Goal: Task Accomplishment & Management: Manage account settings

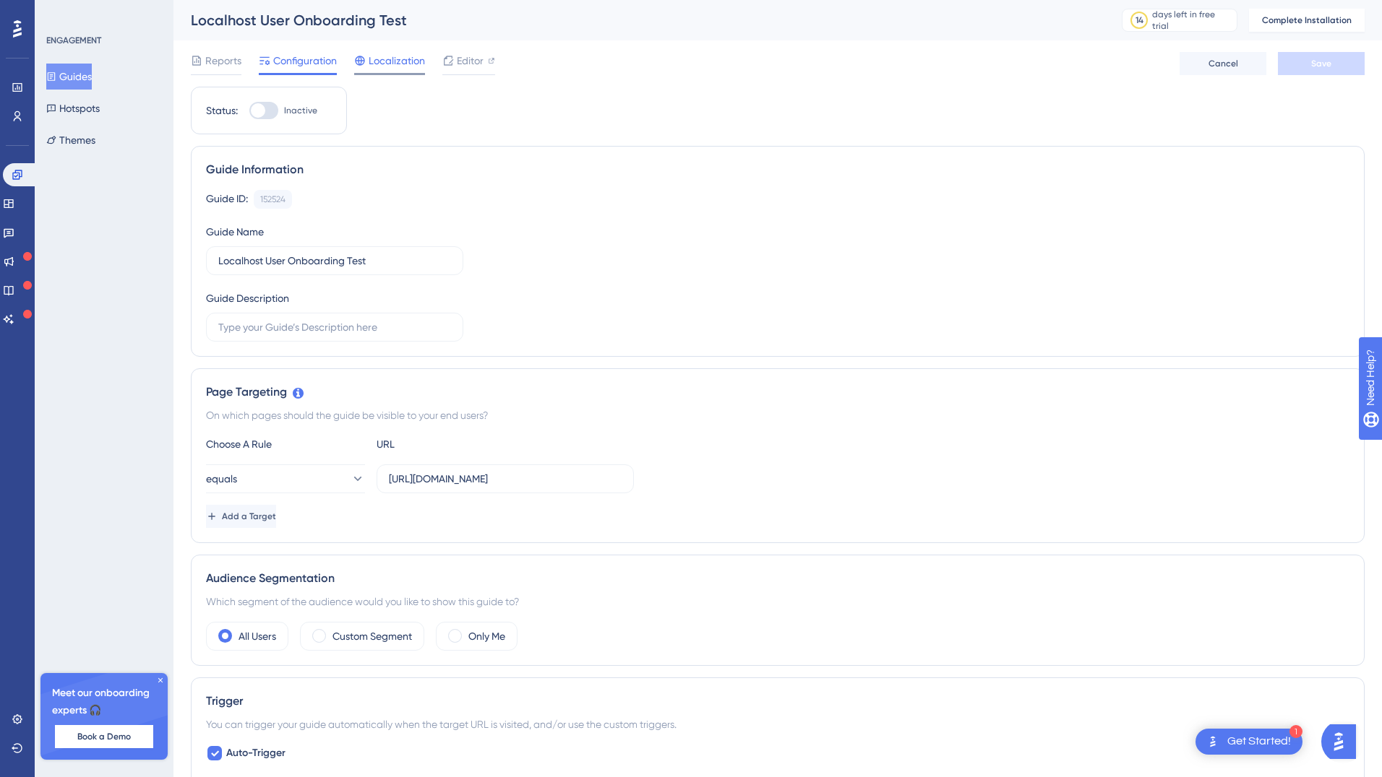
click at [397, 60] on span "Localization" at bounding box center [397, 60] width 56 height 17
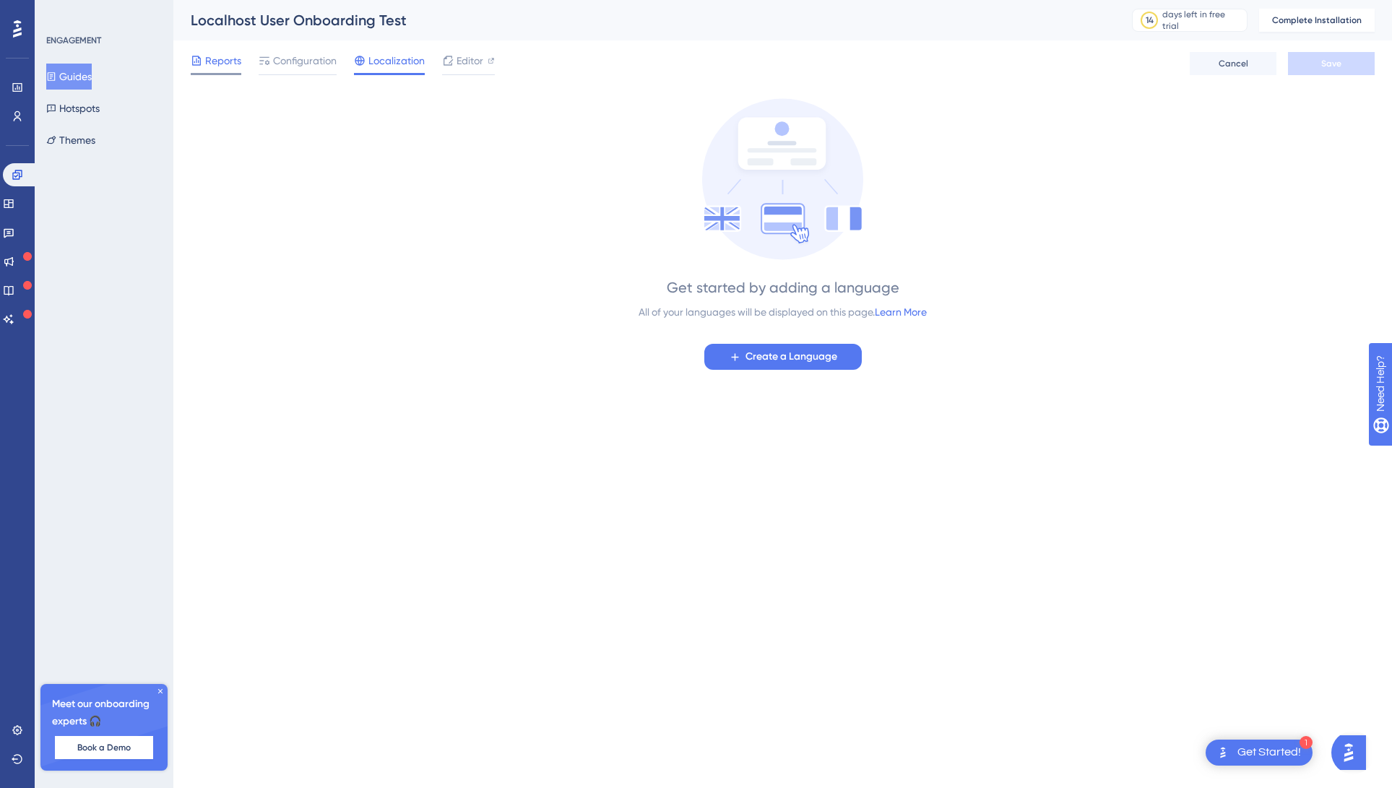
click at [230, 64] on span "Reports" at bounding box center [223, 60] width 36 height 17
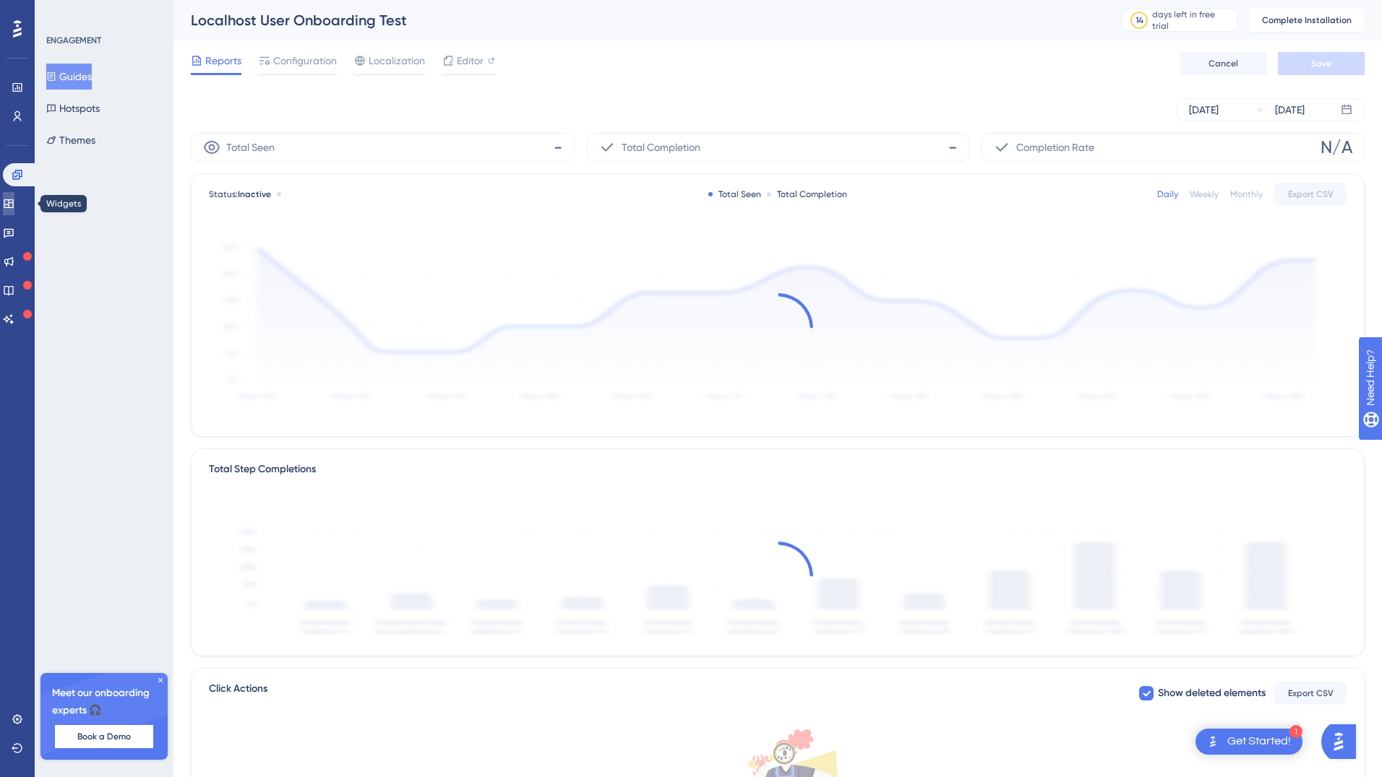
click at [13, 201] on icon at bounding box center [8, 203] width 9 height 9
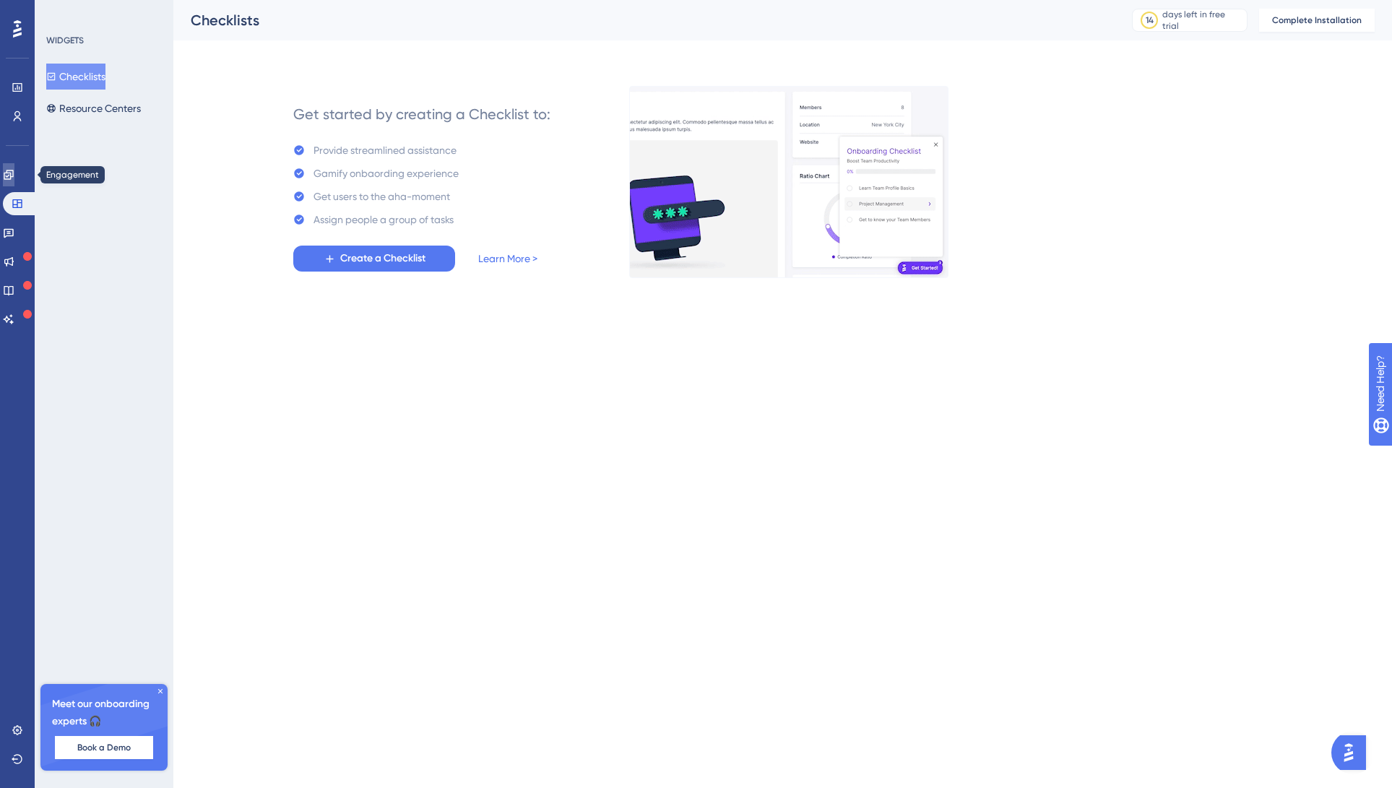
click at [14, 179] on icon at bounding box center [9, 175] width 12 height 12
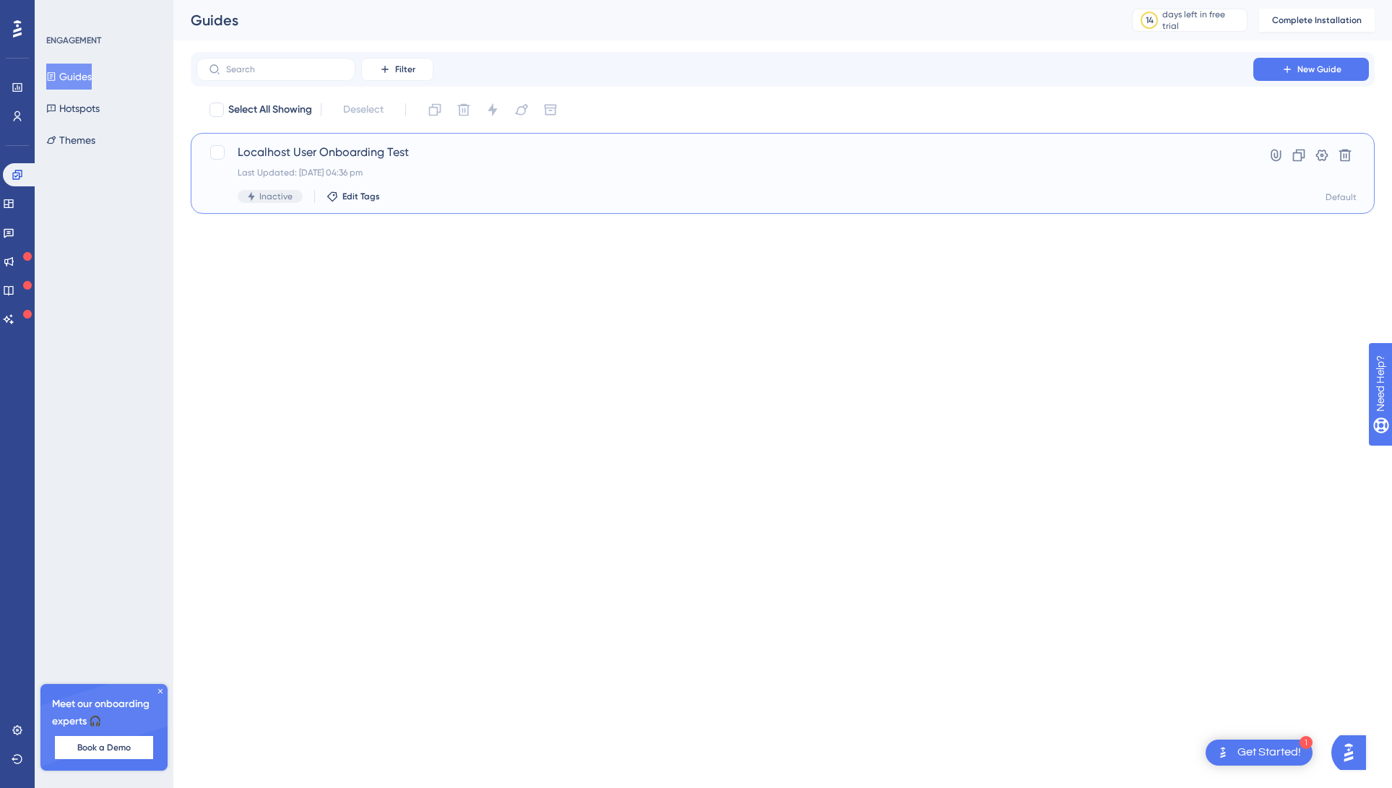
click at [267, 194] on span "Inactive" at bounding box center [275, 197] width 33 height 12
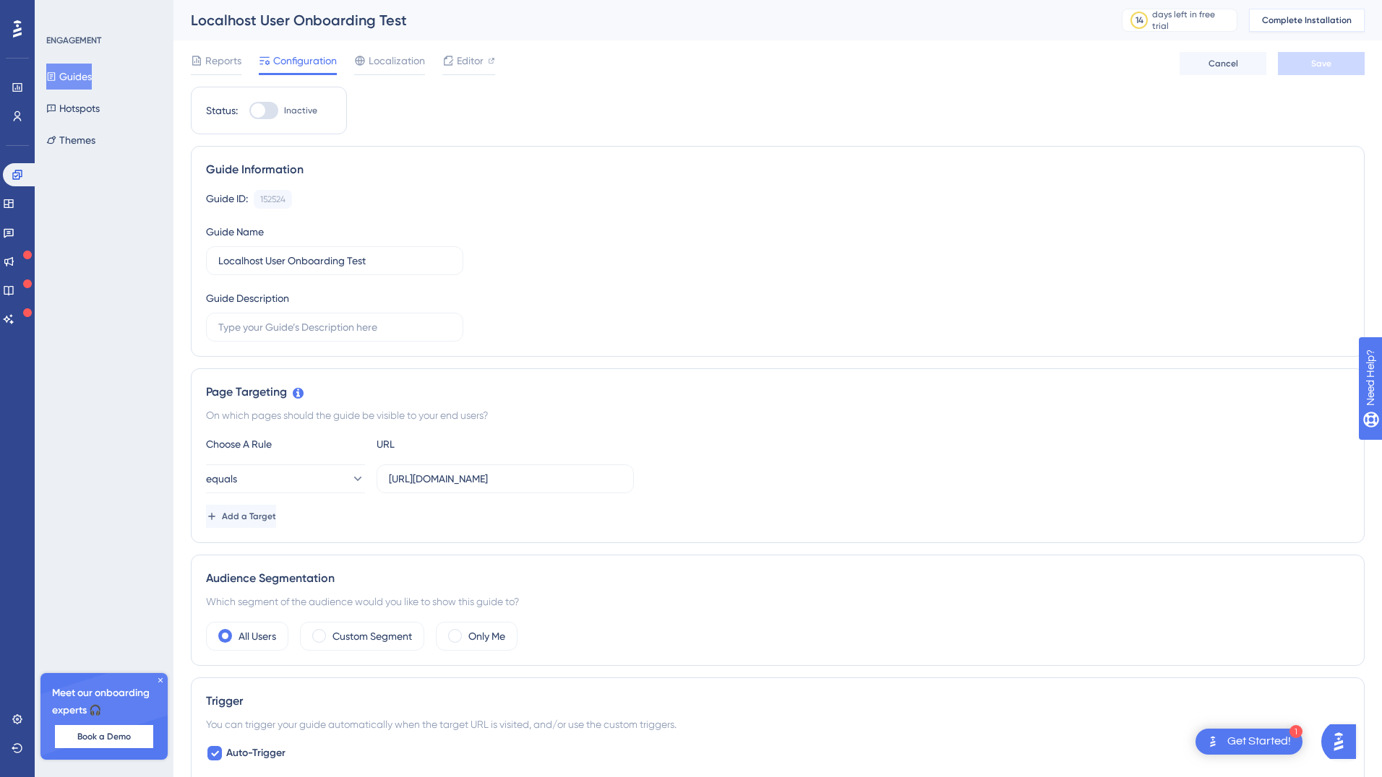
click at [1305, 26] on button "Complete Installation" at bounding box center [1307, 20] width 116 height 23
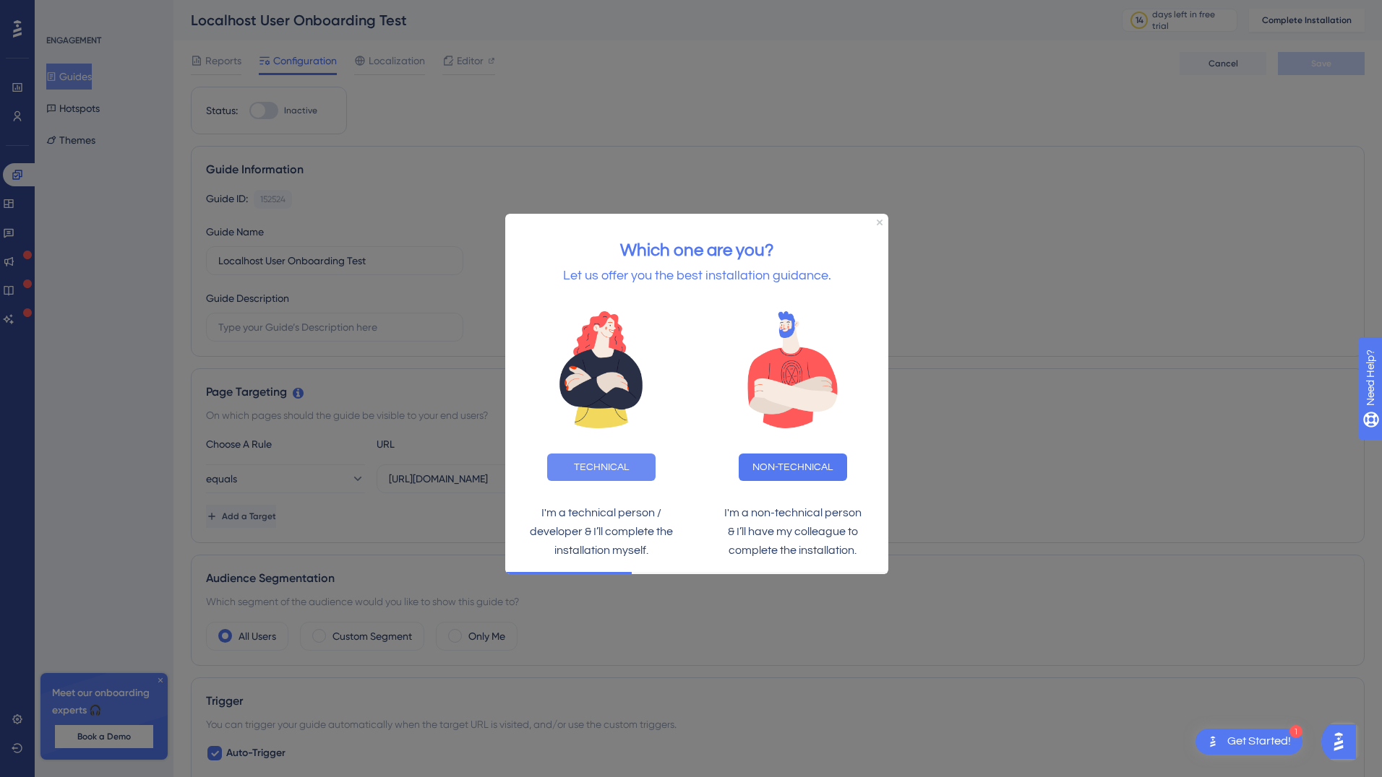
click at [590, 472] on button "TECHNICAL" at bounding box center [600, 467] width 108 height 27
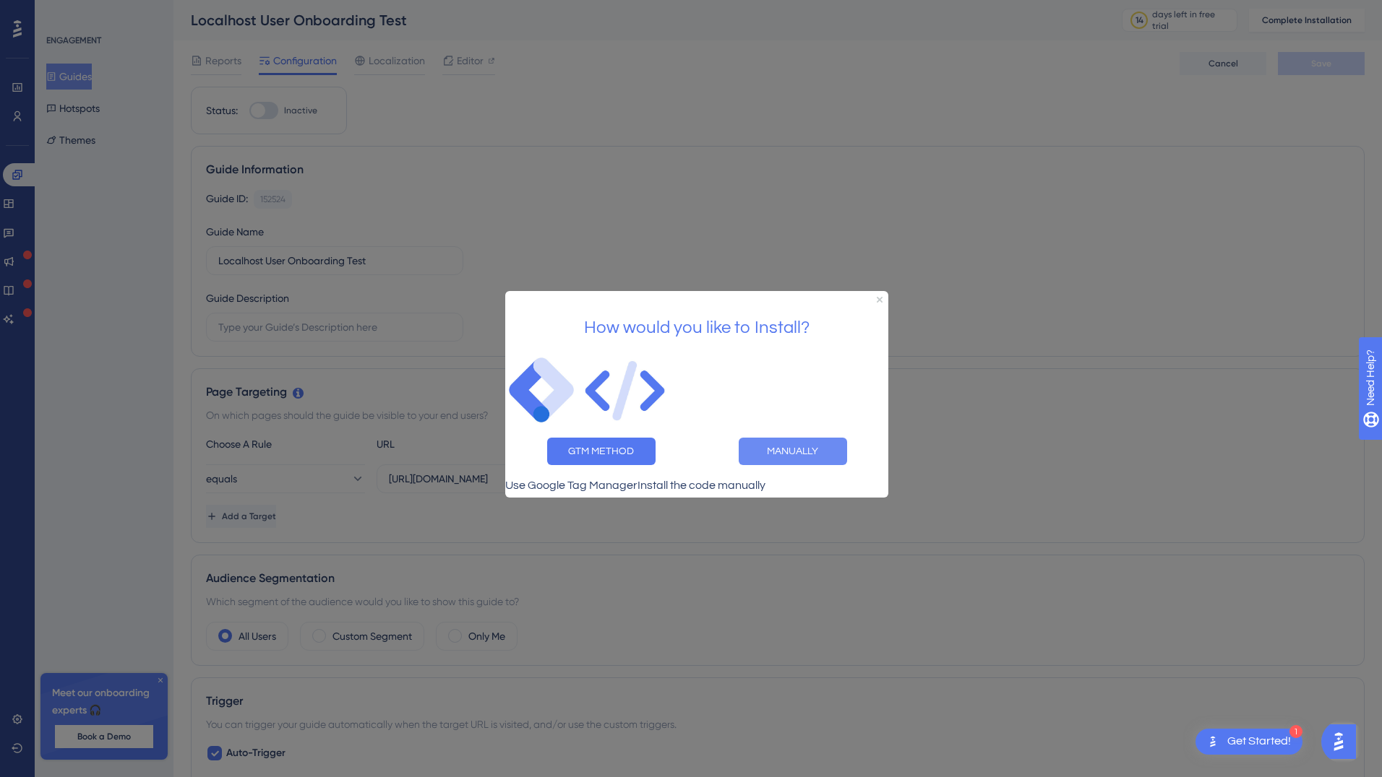
click at [807, 444] on button "MANUALLY" at bounding box center [792, 450] width 108 height 27
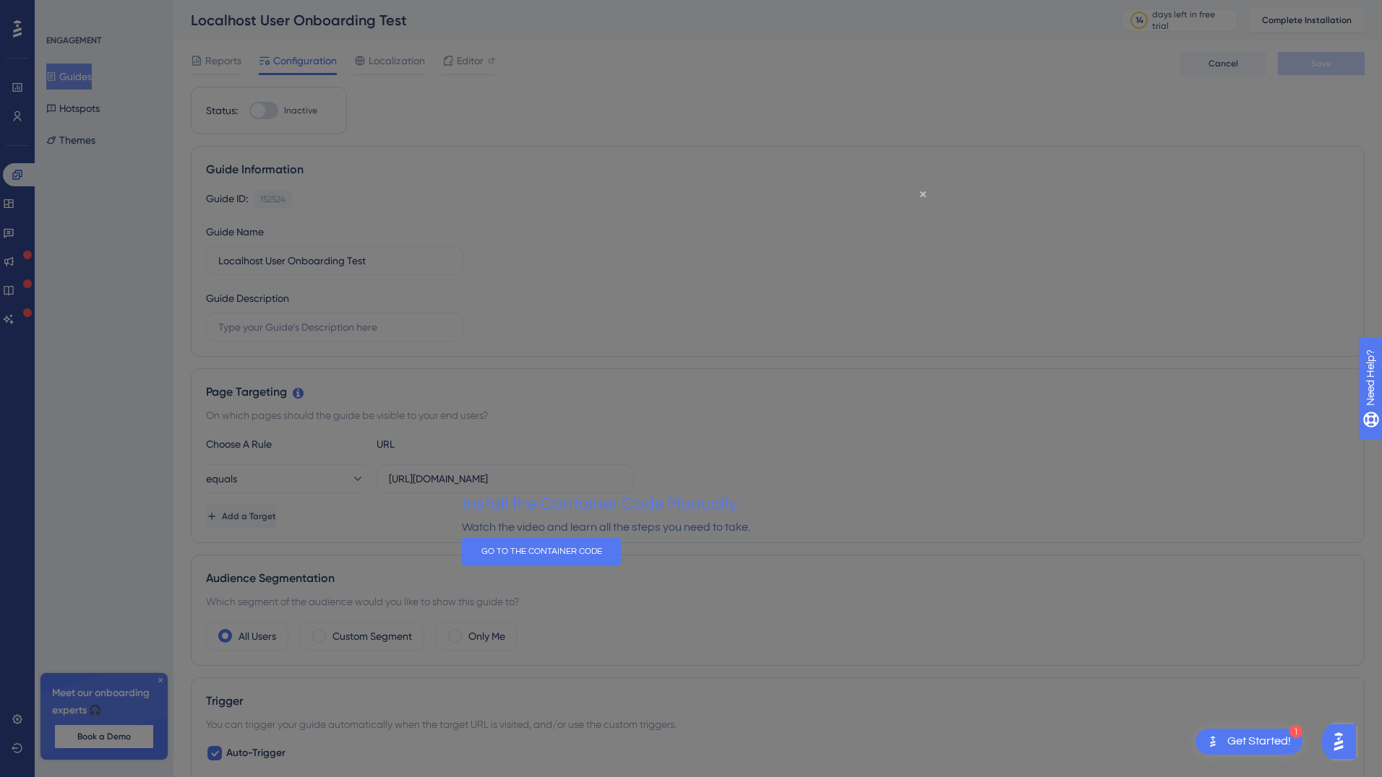
click at [730, 533] on div "Watch the video and learn all the steps you need to take." at bounding box center [605, 527] width 288 height 19
click at [620, 566] on button "GO TO THE CONTAINER CODE" at bounding box center [540, 551] width 159 height 29
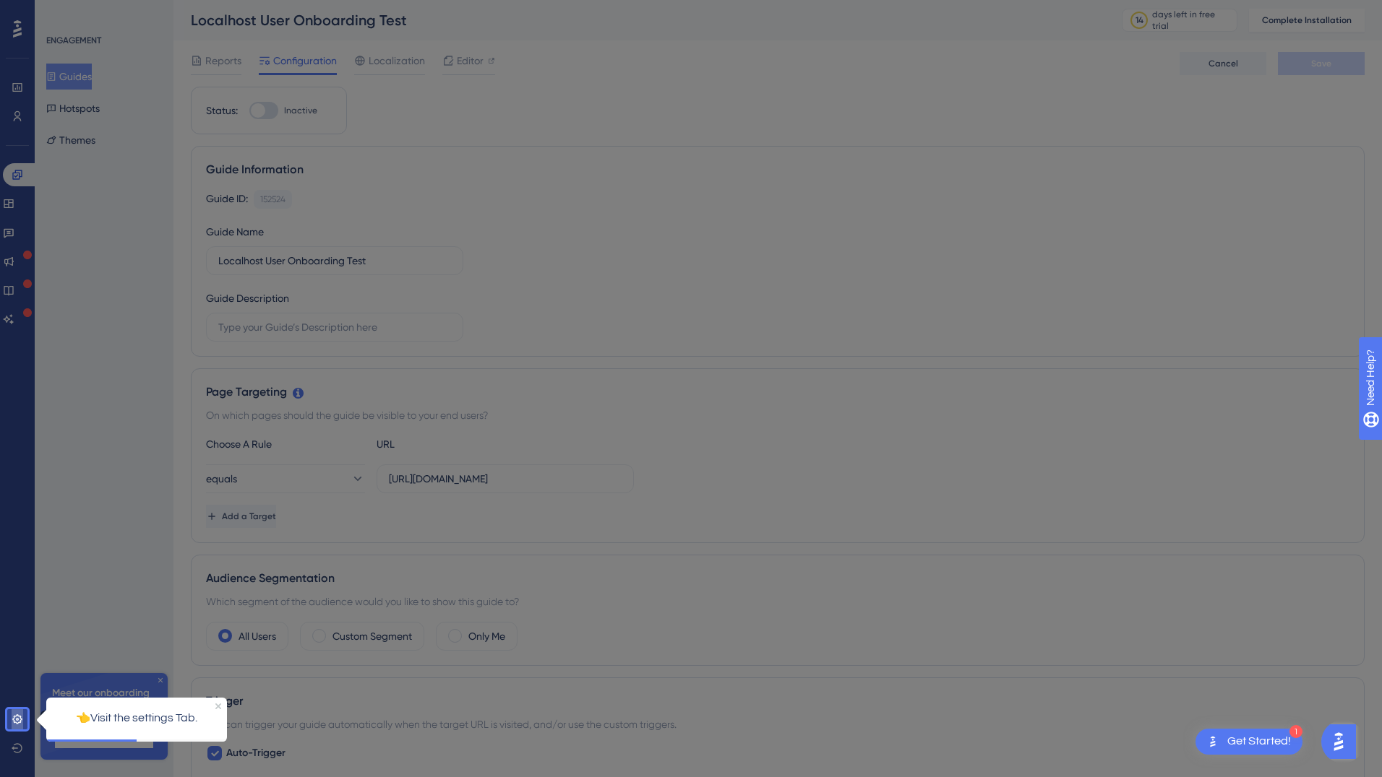
click at [17, 723] on icon at bounding box center [18, 720] width 12 height 12
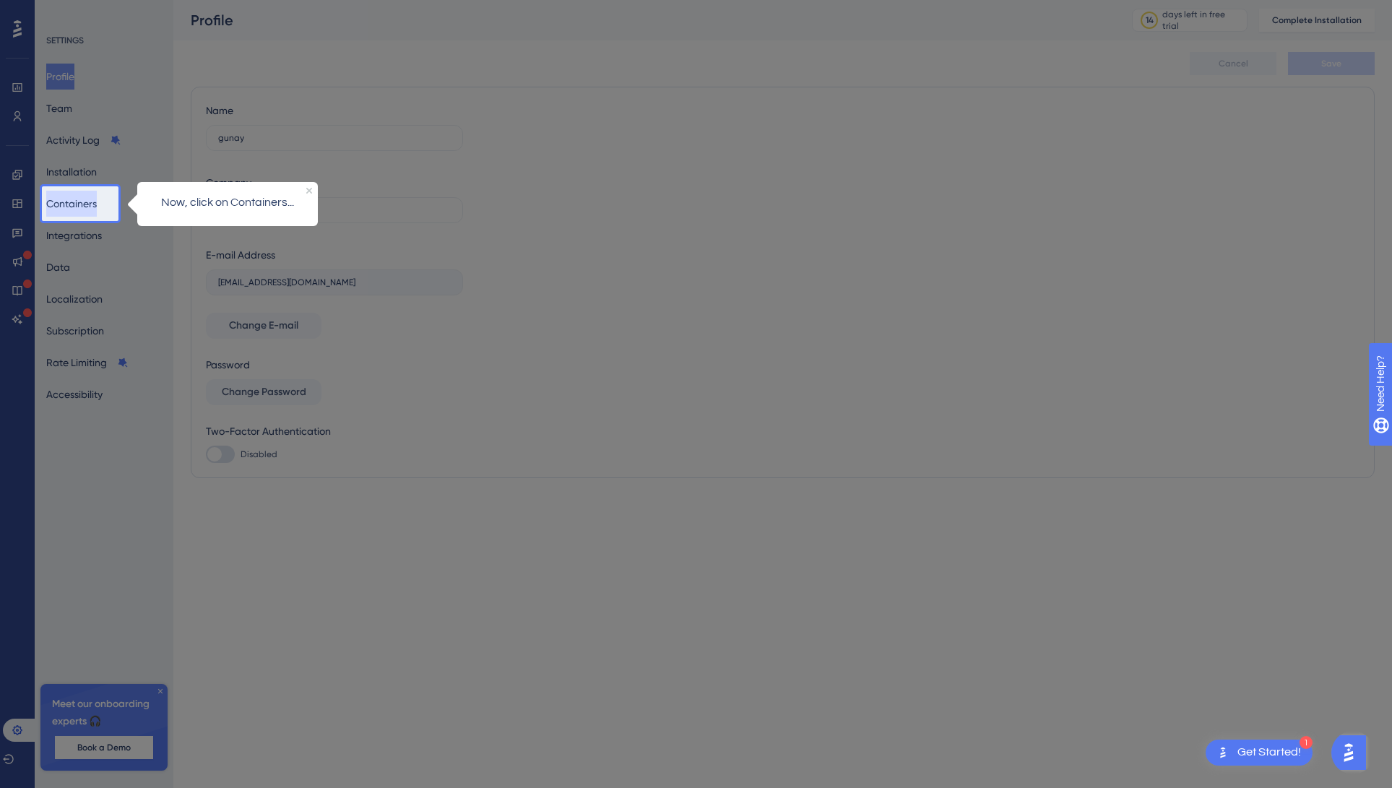
click at [91, 205] on button "Containers" at bounding box center [71, 204] width 51 height 26
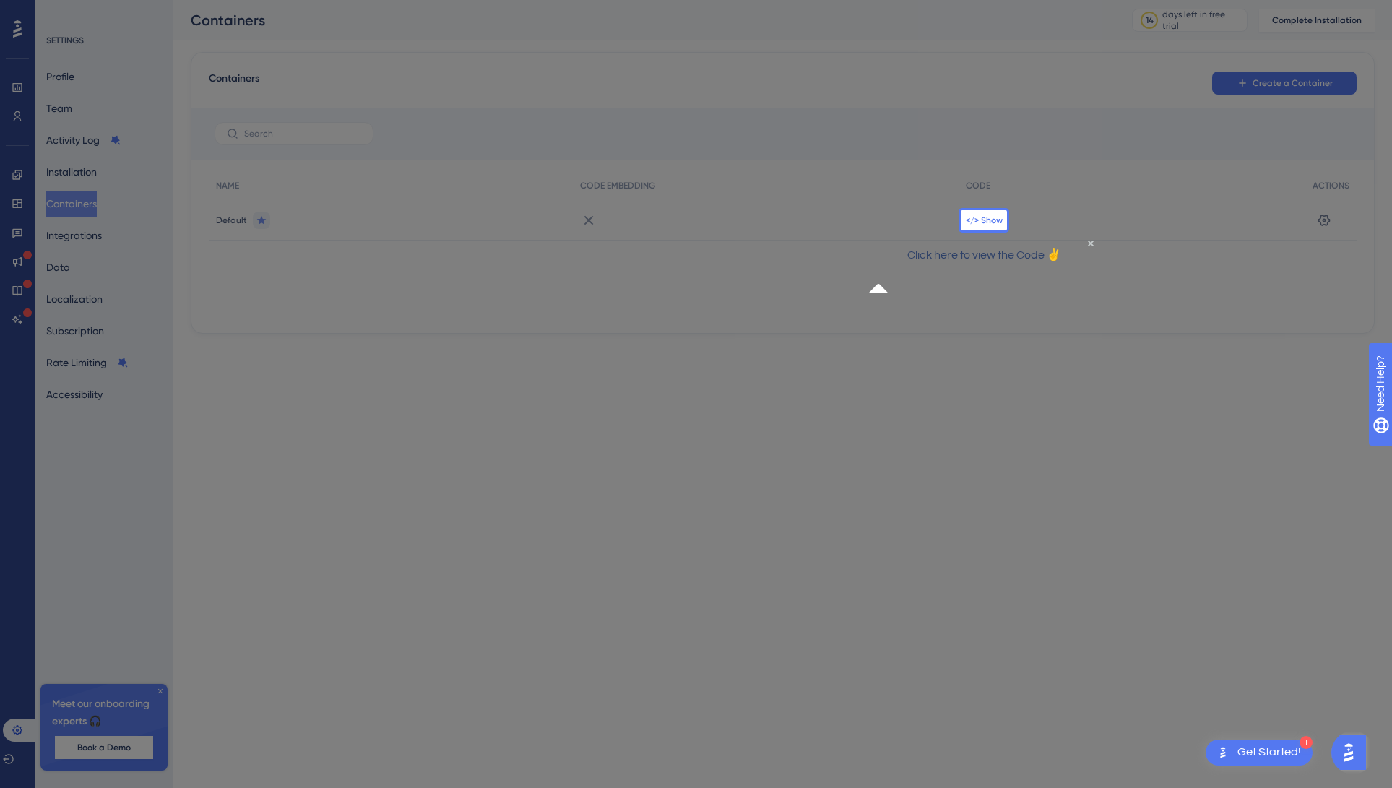
click at [986, 218] on span "</> Show" at bounding box center [984, 221] width 37 height 12
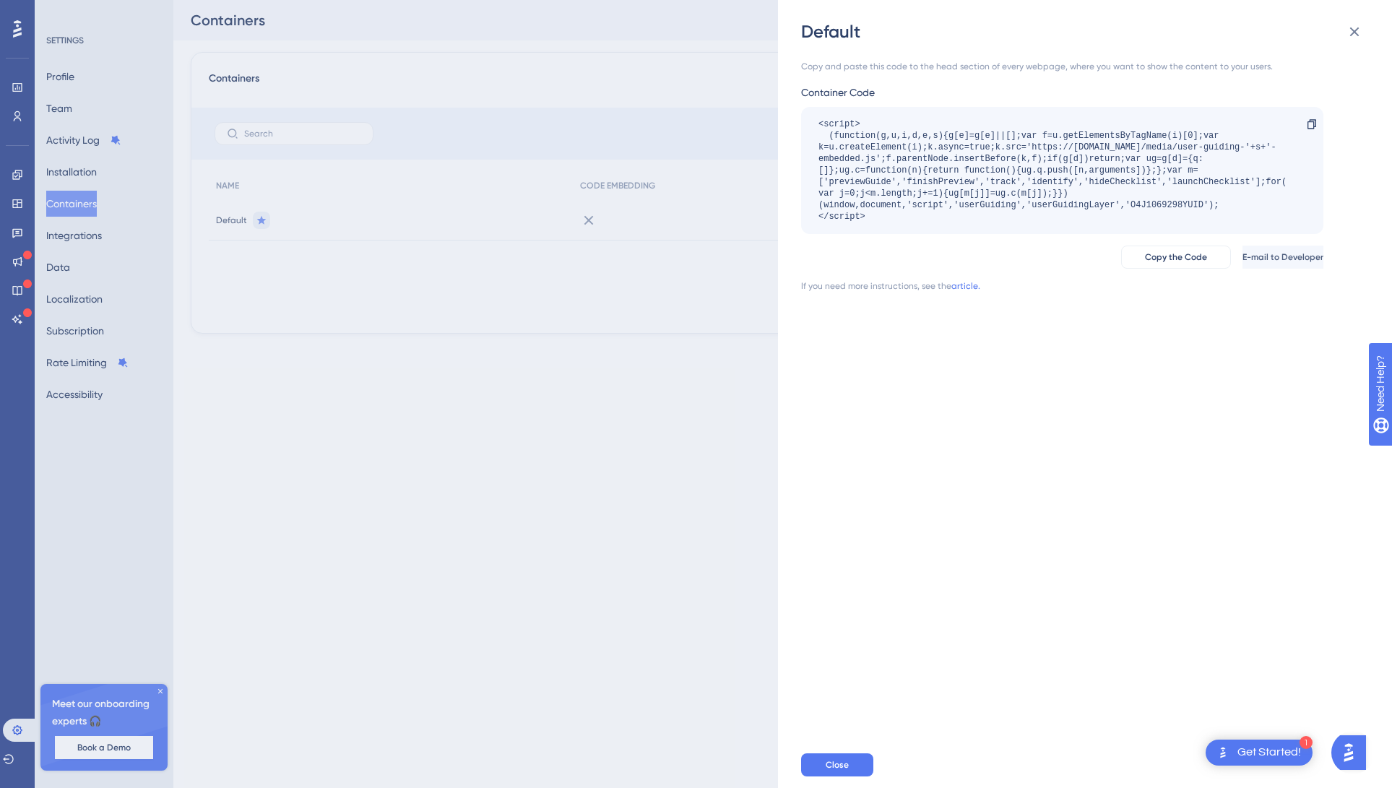
drag, startPoint x: 880, startPoint y: 215, endPoint x: 812, endPoint y: 124, distance: 114.2
click at [812, 124] on div "<script> (function(g,u,i,d,e,s){g[e]=g[e]||[];var f=u.getElementsByTagName(i)[0…" at bounding box center [1062, 170] width 522 height 127
click at [1153, 257] on span "Copy the Code" at bounding box center [1176, 257] width 62 height 12
copy div "<script> (function(g,u,i,d,e,s){g[e]=g[e]||[];var f=u.getElementsByTagName(i)[0…"
click at [1279, 744] on div "1 Get Started!" at bounding box center [1259, 753] width 107 height 26
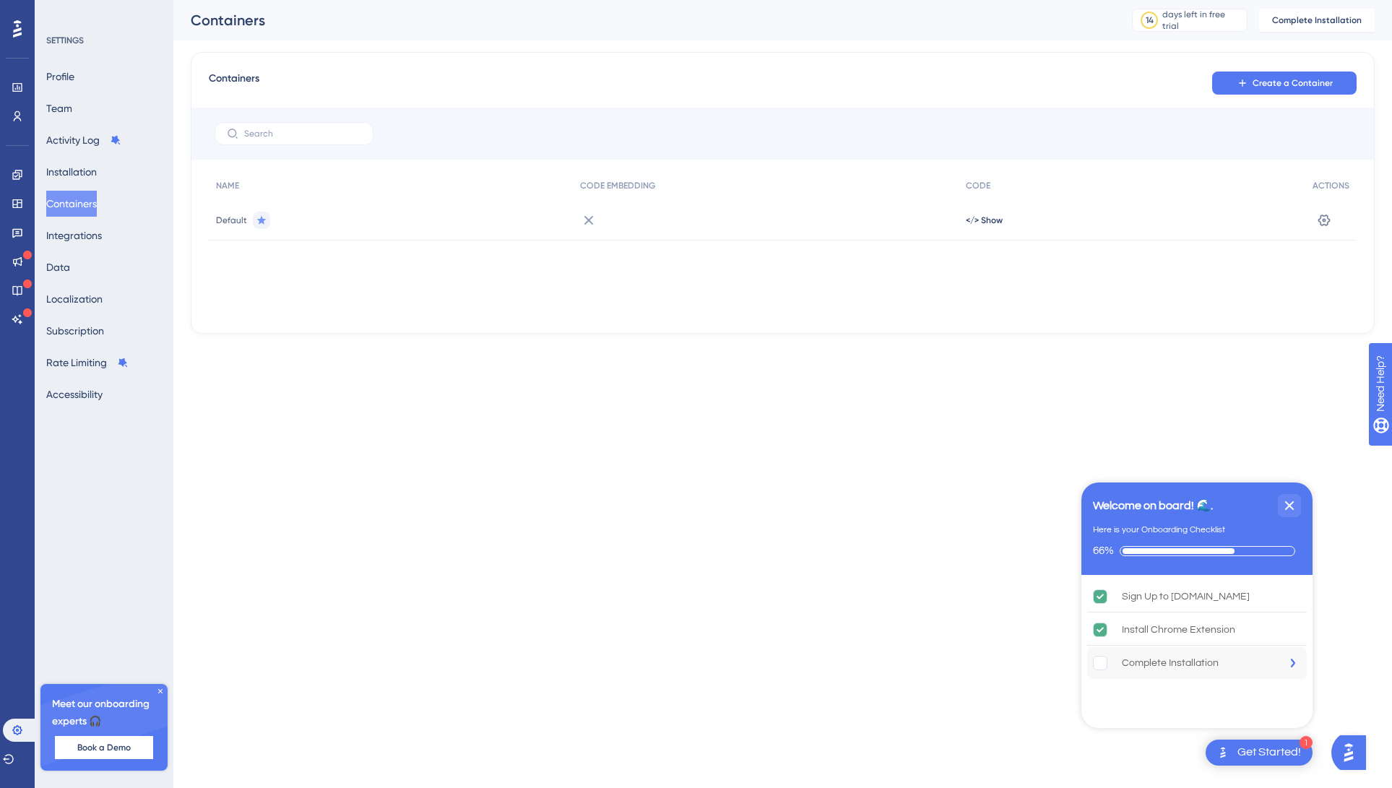
click at [1153, 659] on div "Complete Installation" at bounding box center [1170, 663] width 97 height 17
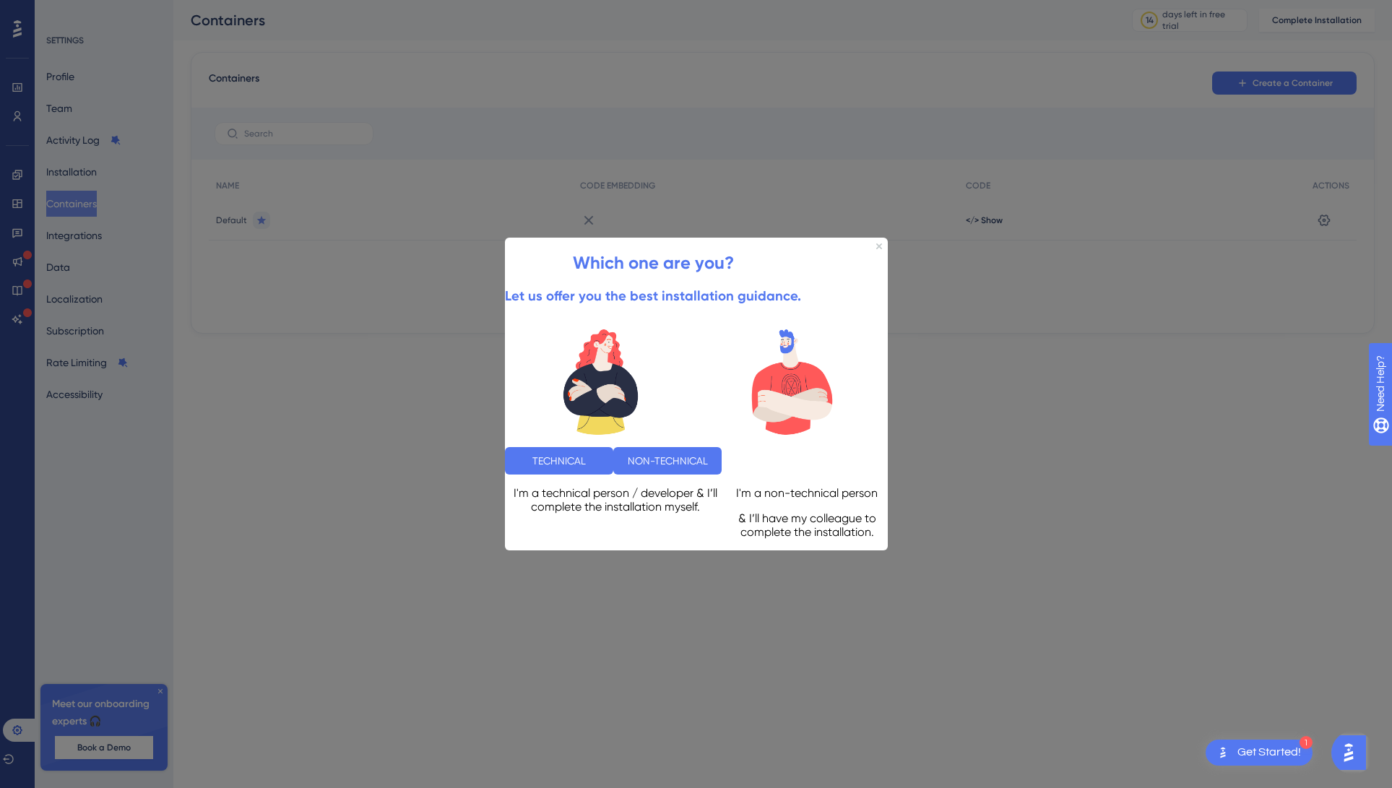
click at [1094, 496] on div at bounding box center [696, 394] width 1392 height 788
click at [876, 244] on icon "Close Preview" at bounding box center [879, 247] width 6 height 6
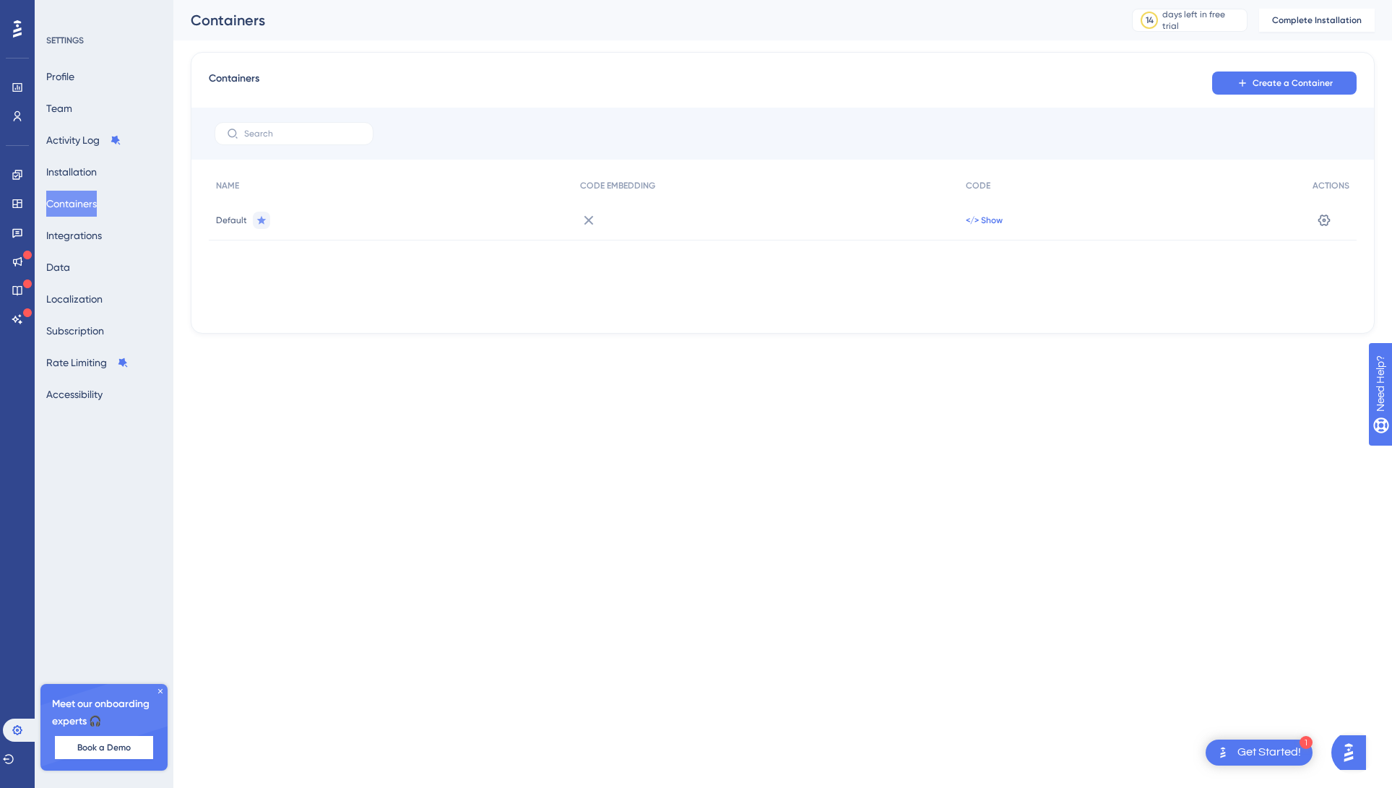
click at [989, 215] on span "</> Show" at bounding box center [984, 221] width 37 height 12
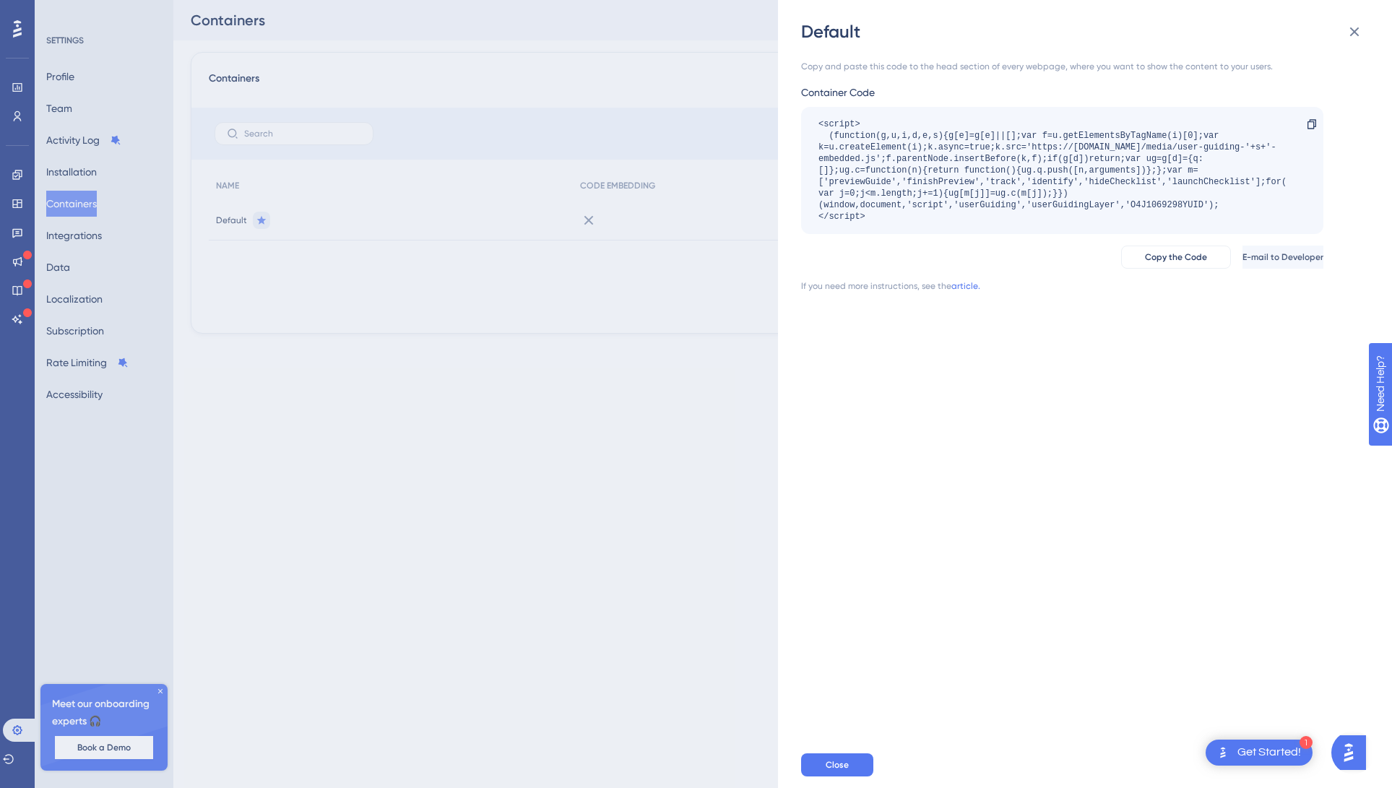
click at [736, 358] on div "Default Copy and paste this code to the head section of every webpage, where yo…" at bounding box center [696, 394] width 1392 height 788
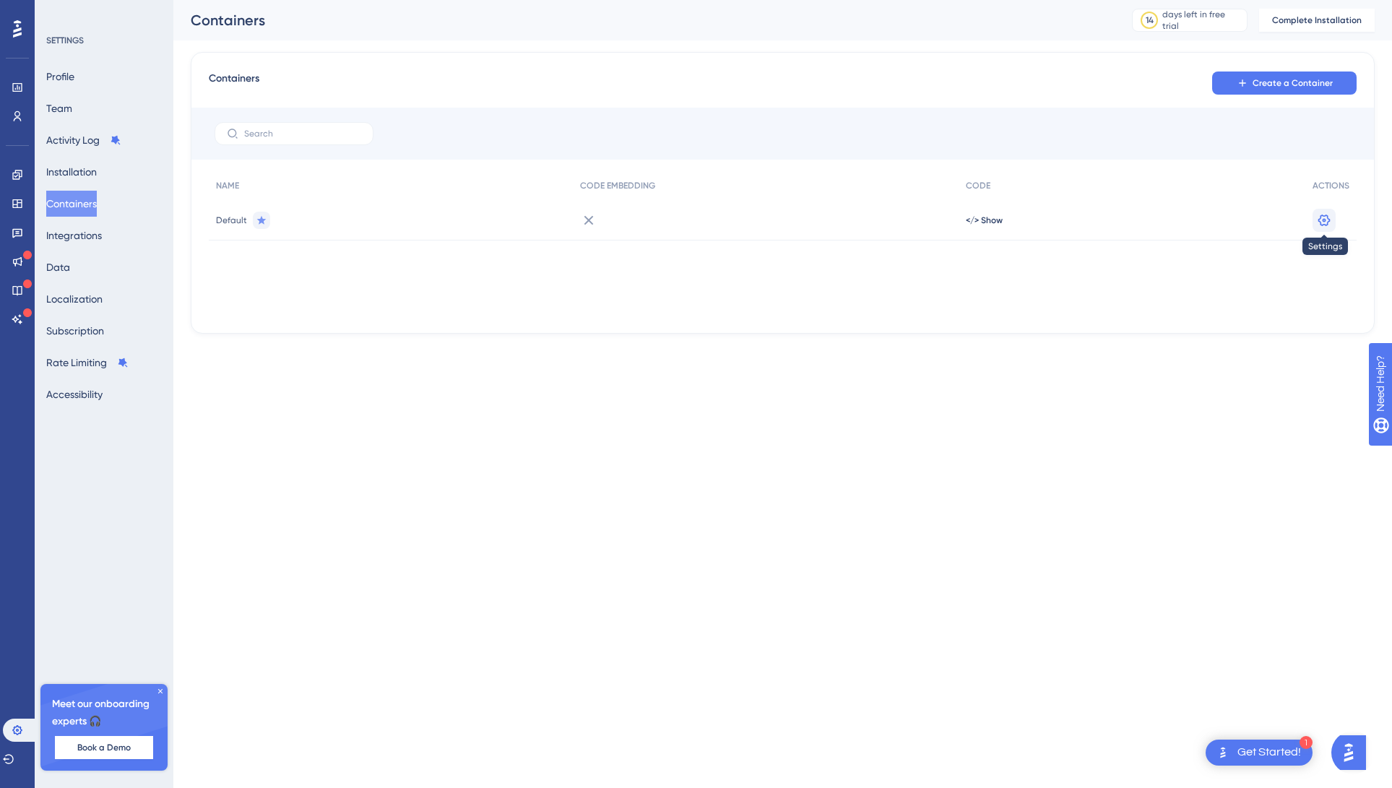
click at [1324, 220] on icon at bounding box center [1325, 220] width 12 height 12
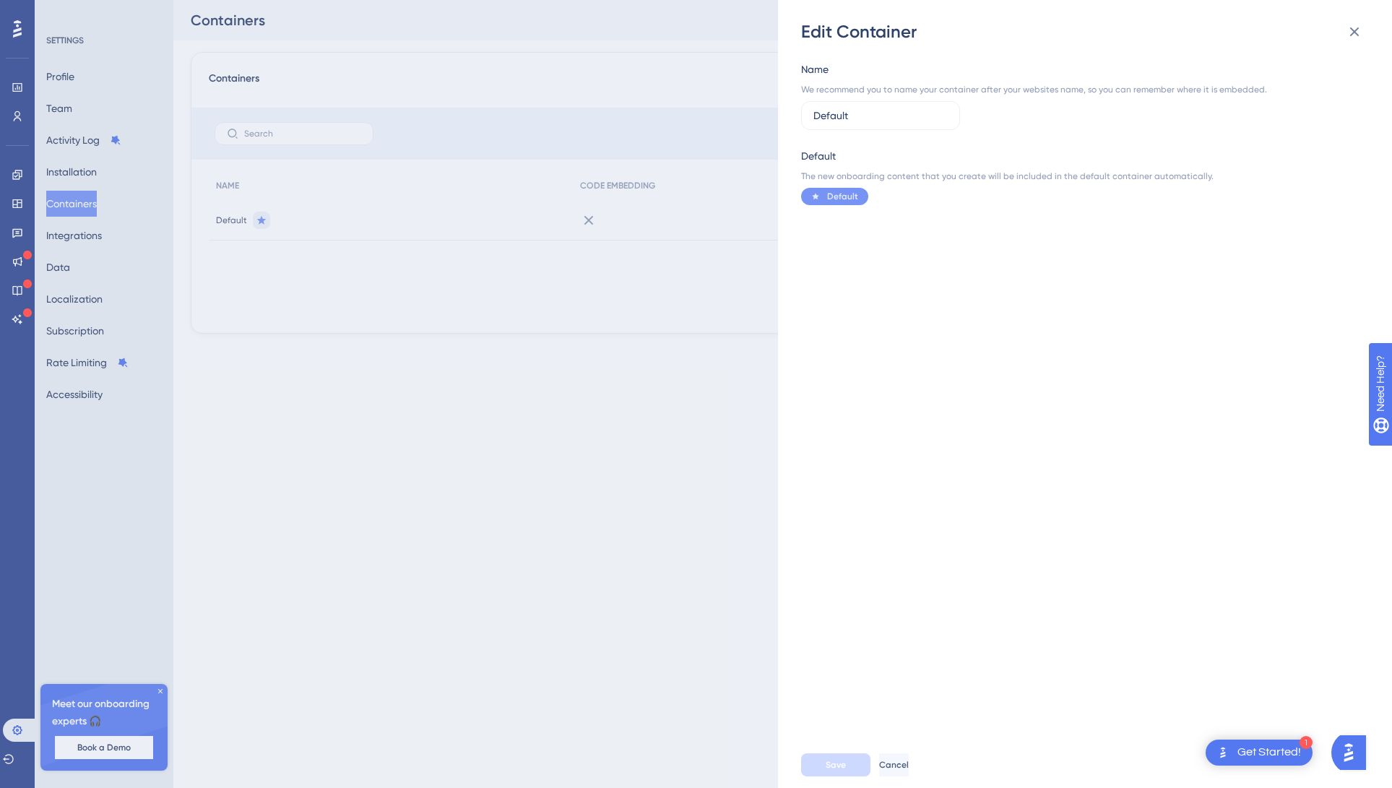
click at [642, 386] on div "Edit Container Name We recommend you to name your container after your websites…" at bounding box center [696, 394] width 1392 height 788
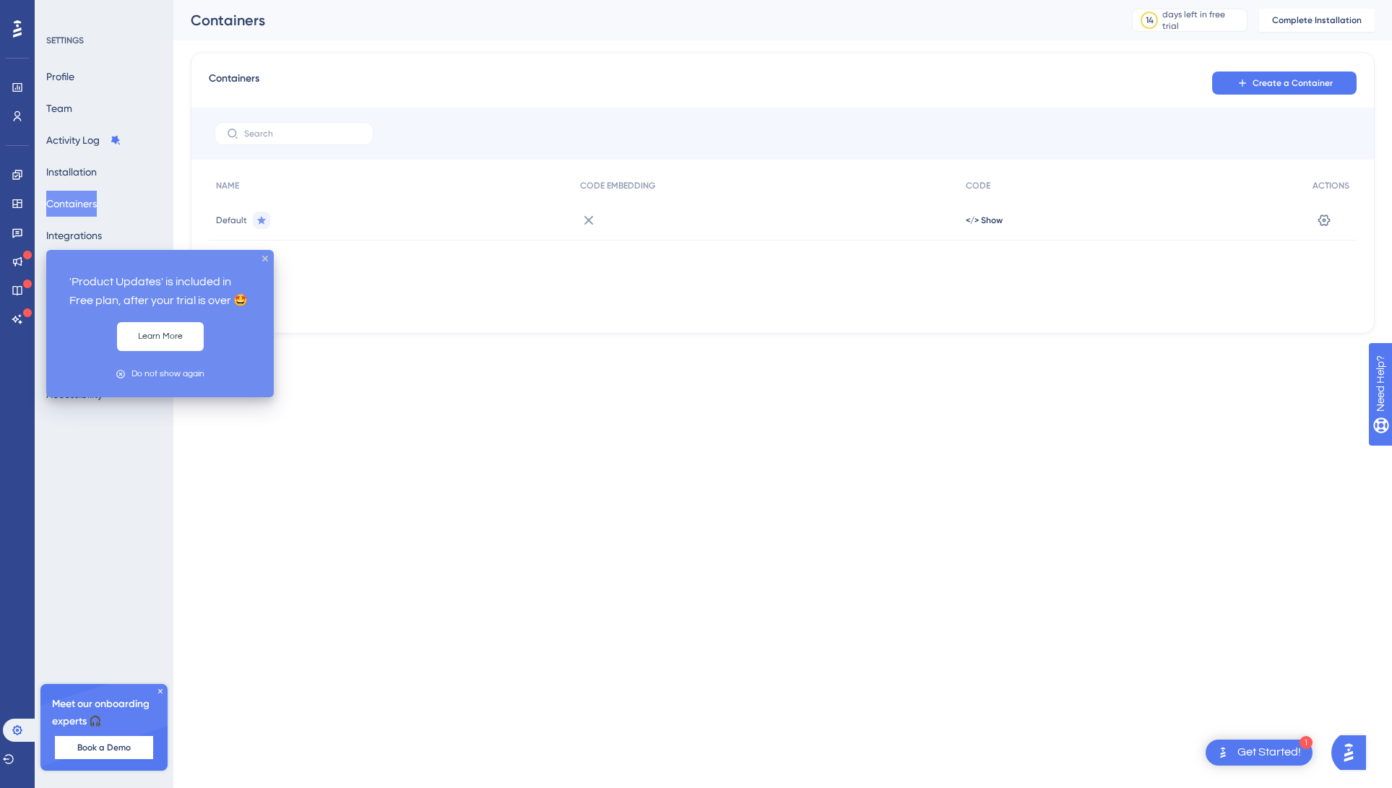
click at [25, 260] on div at bounding box center [27, 256] width 9 height 12
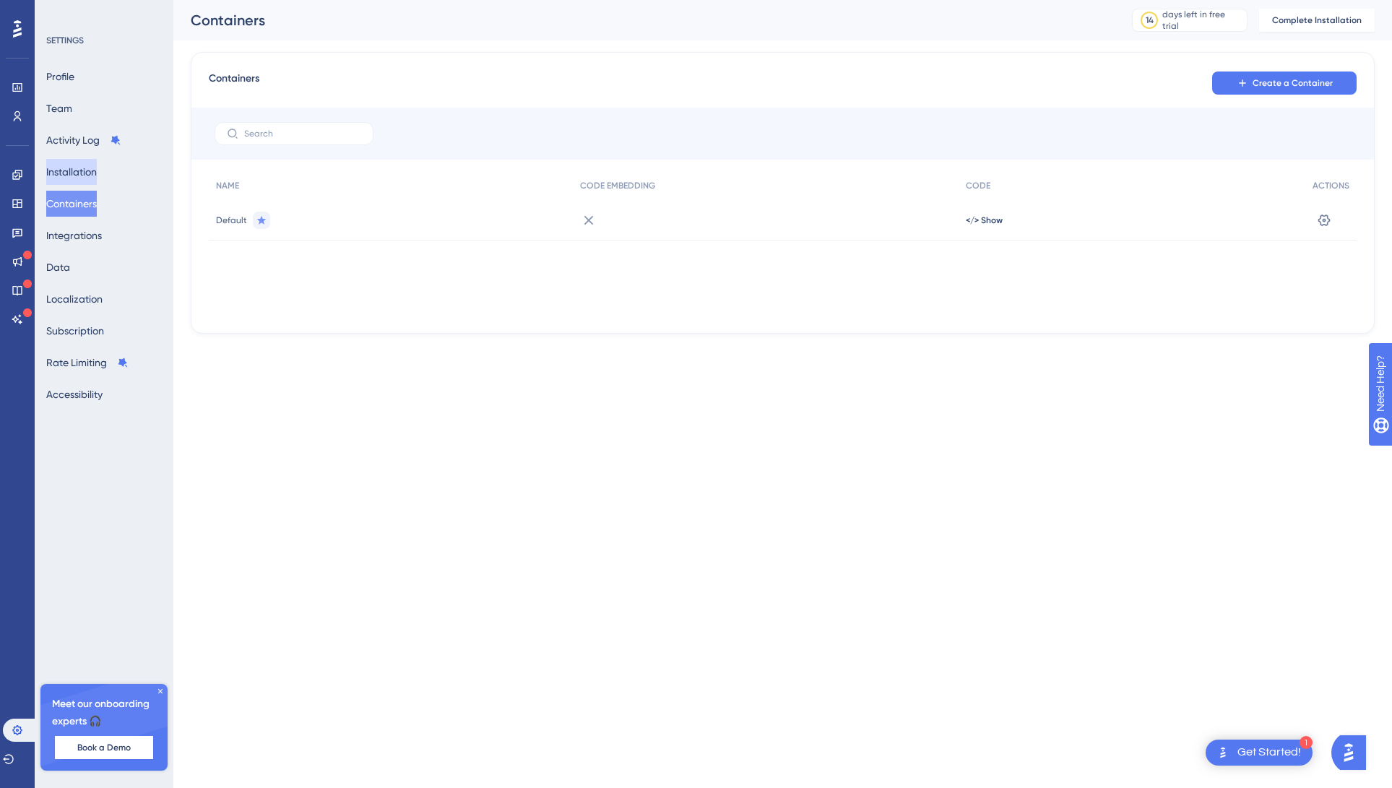
click at [89, 173] on button "Installation" at bounding box center [71, 172] width 51 height 26
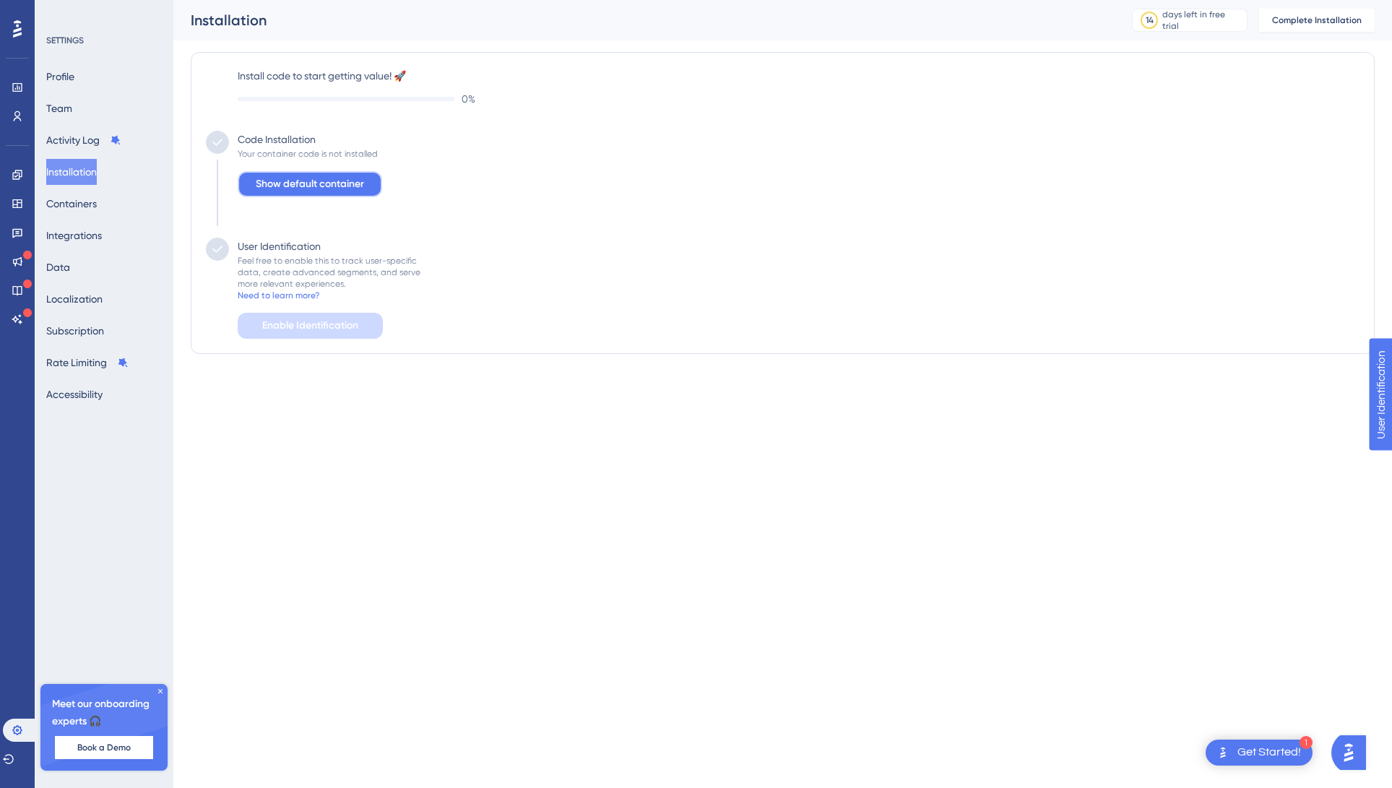
click at [337, 190] on span "Show default container" at bounding box center [310, 184] width 108 height 17
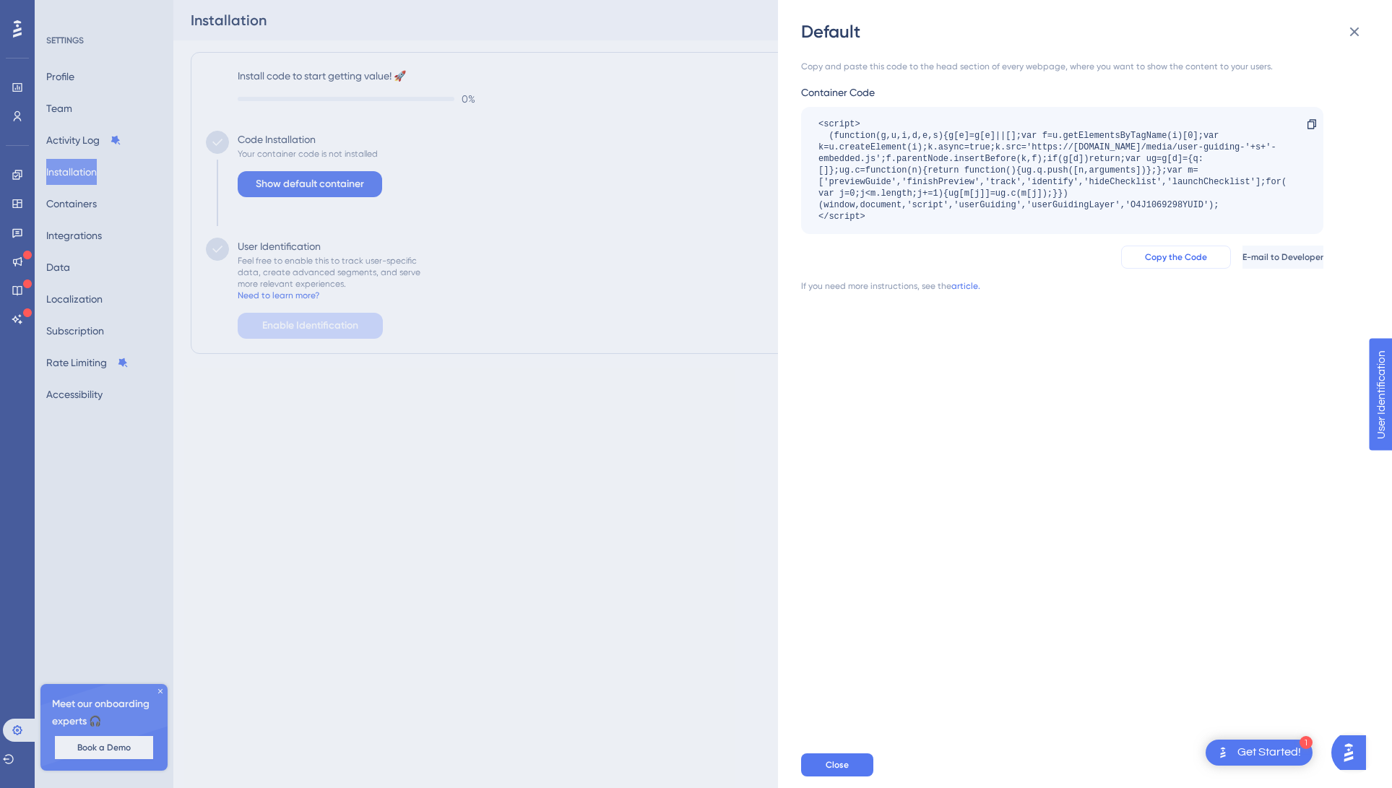
click at [1132, 264] on button "Copy the Code" at bounding box center [1176, 257] width 110 height 23
click at [748, 160] on div "Default Copy and paste this code to the head section of every webpage, where yo…" at bounding box center [696, 394] width 1392 height 788
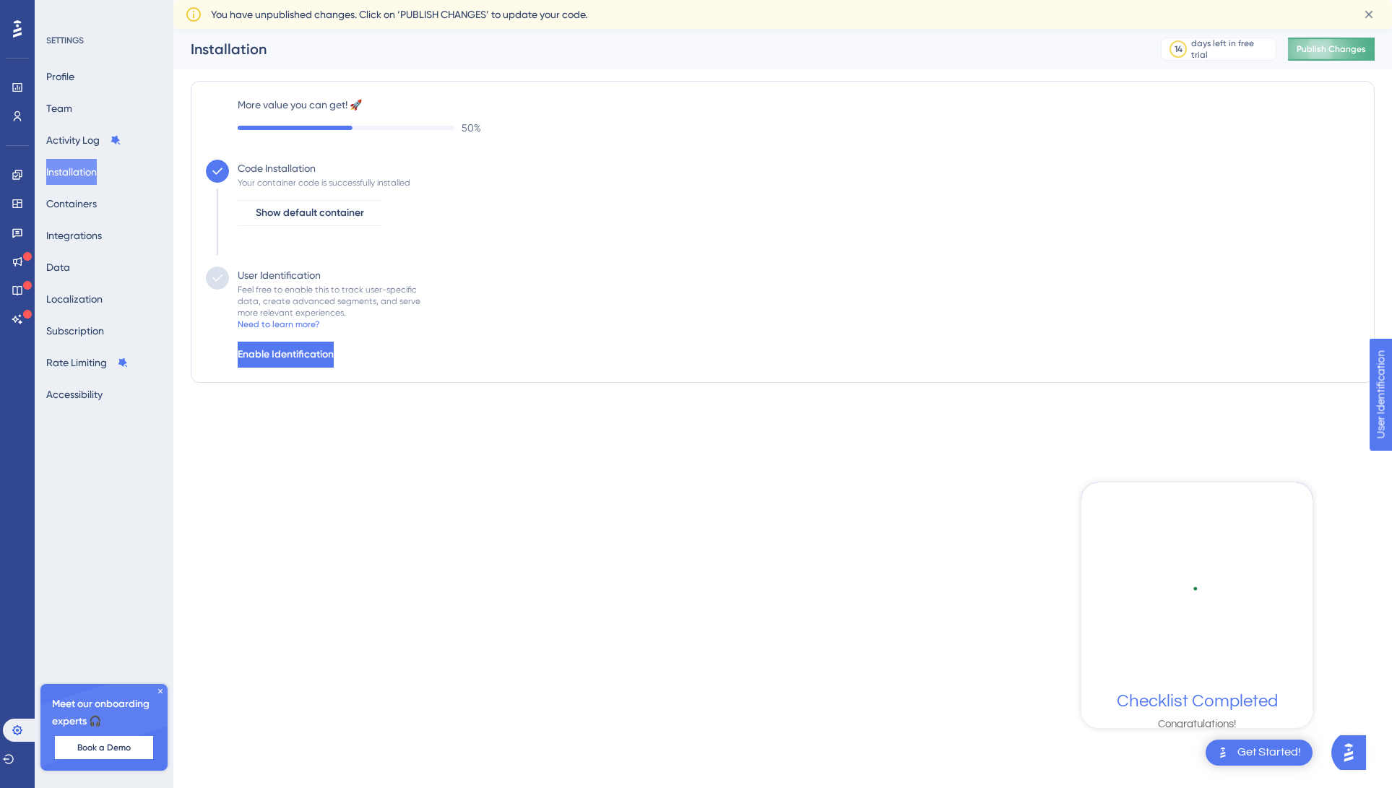
click at [1346, 52] on span "Publish Changes" at bounding box center [1331, 49] width 69 height 12
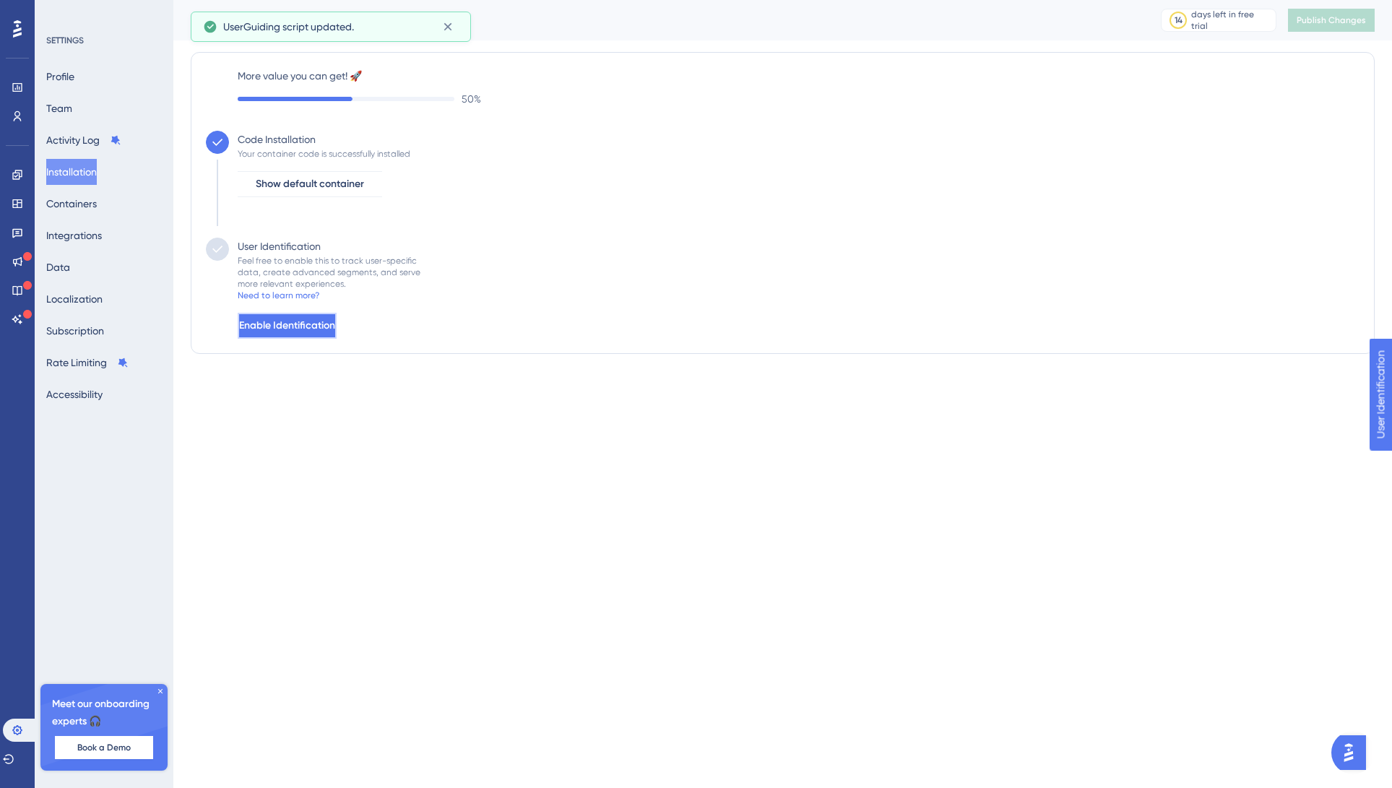
click at [326, 328] on span "Enable Identification" at bounding box center [287, 325] width 96 height 17
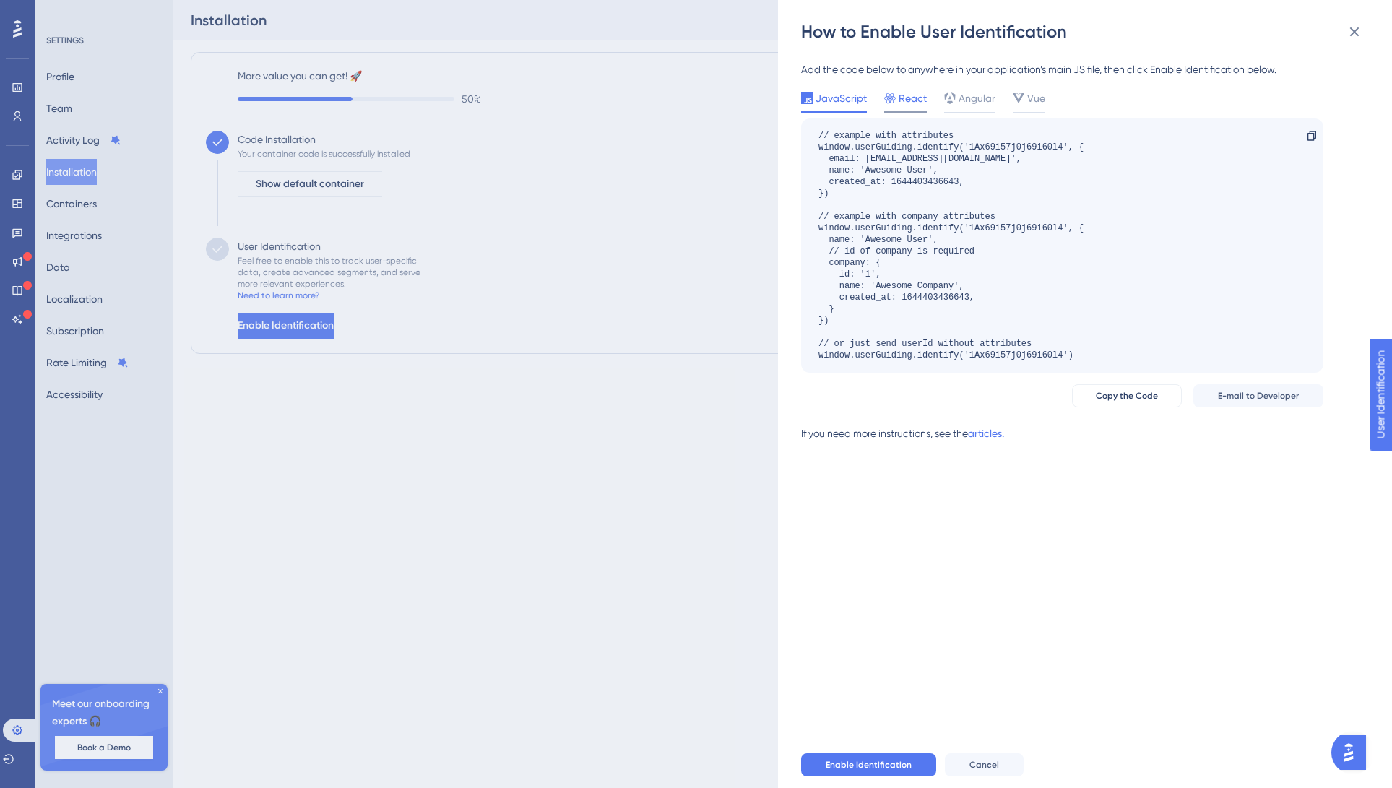
click at [912, 106] on span "React" at bounding box center [913, 98] width 28 height 17
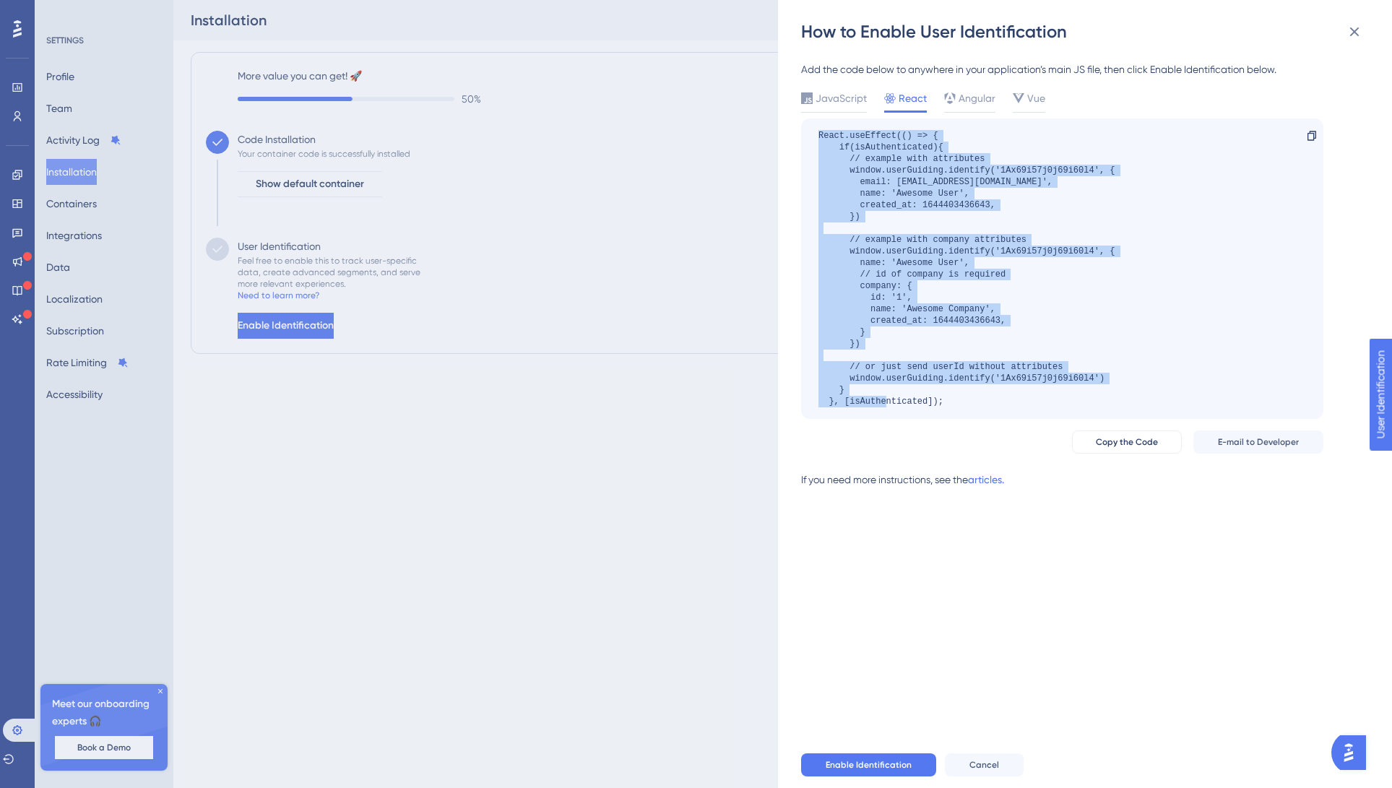
drag, startPoint x: 819, startPoint y: 136, endPoint x: 1005, endPoint y: 420, distance: 339.7
click at [1005, 420] on div "JavaScript React Angular Vue React.useEffect(() => { if(isAuthenticated){ // ex…" at bounding box center [1062, 272] width 522 height 364
copy div "React.useEffect(() => { if(isAuthenticated){ // example with attributes window.…"
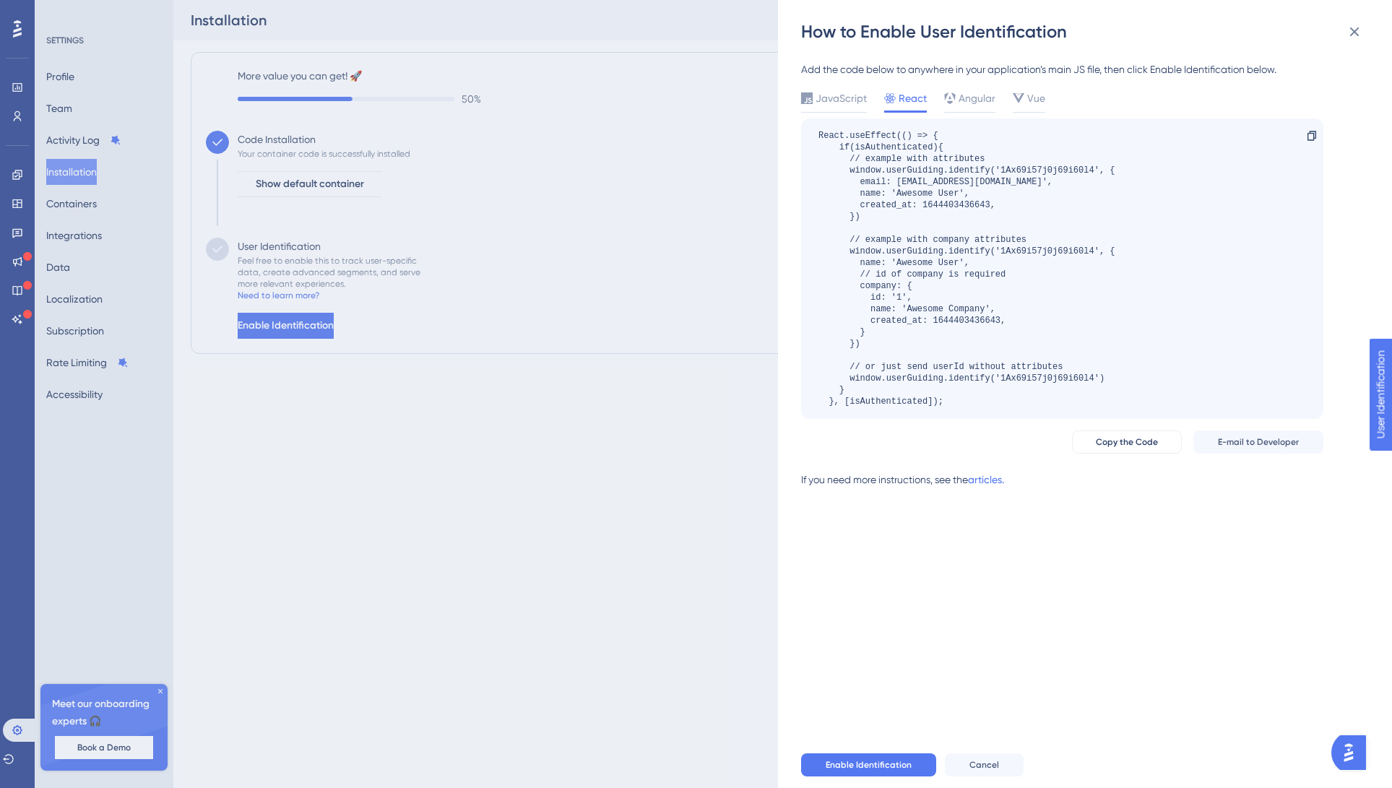
click at [1163, 90] on div "JavaScript React Angular Vue" at bounding box center [1062, 101] width 522 height 23
click at [855, 759] on button "Enable Identification" at bounding box center [868, 765] width 135 height 23
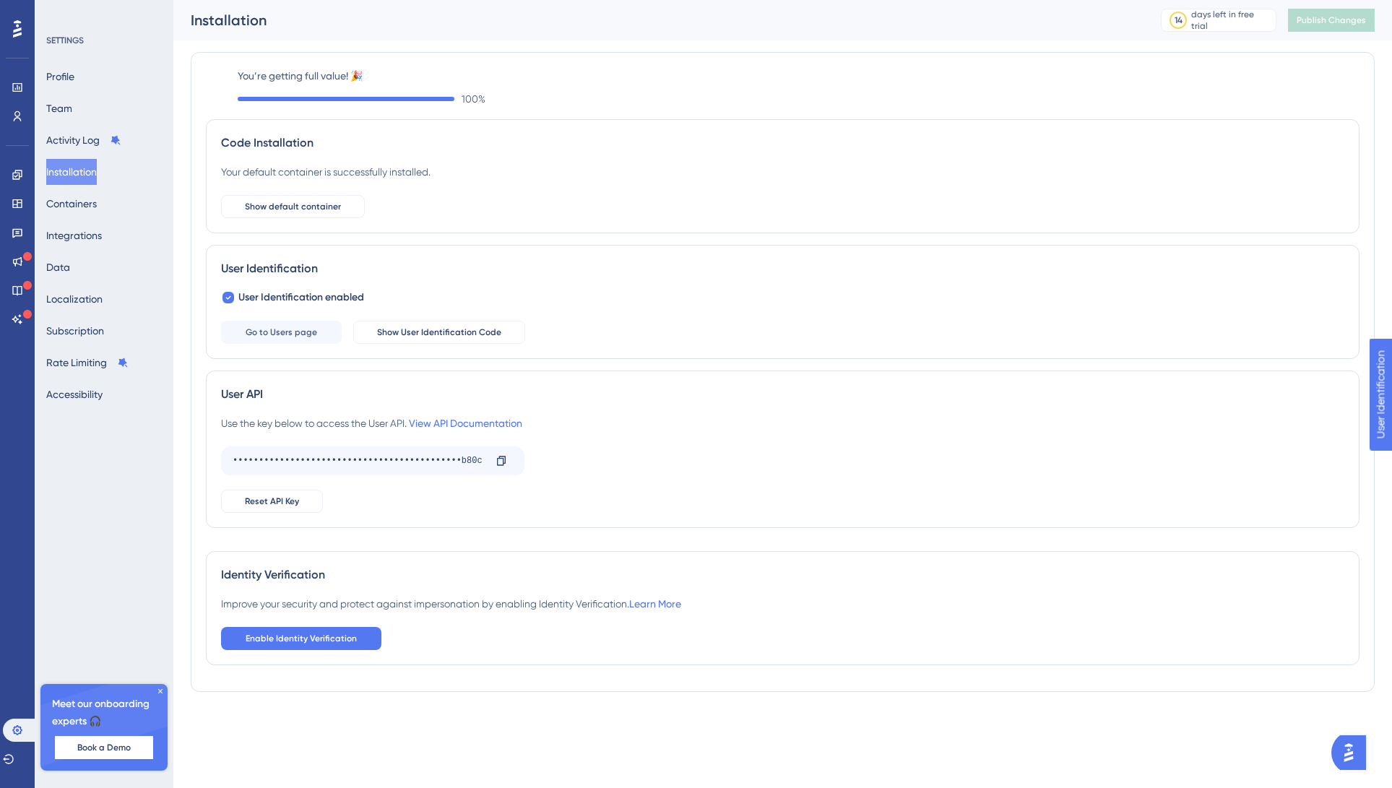
click at [13, 27] on icon at bounding box center [17, 29] width 9 height 19
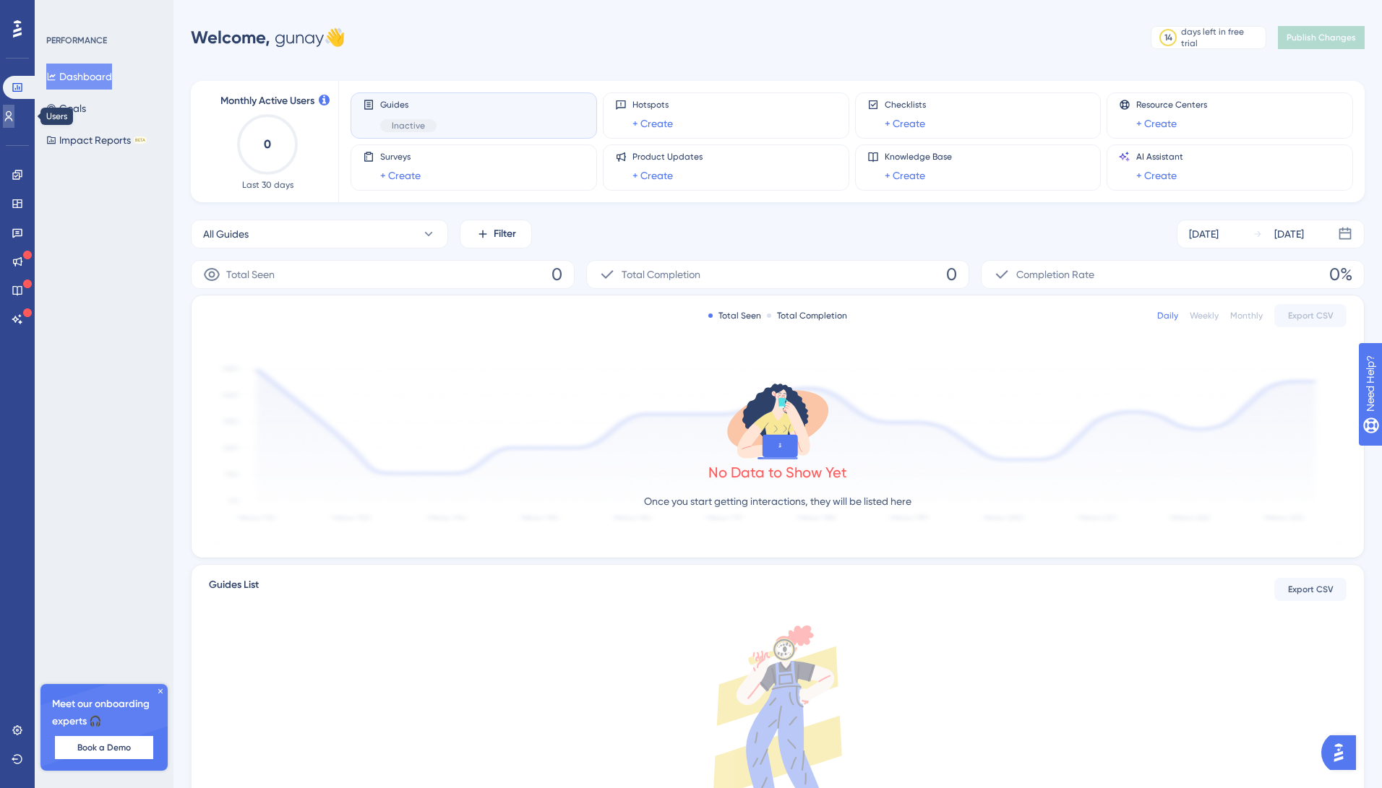
click at [14, 113] on icon at bounding box center [9, 117] width 12 height 12
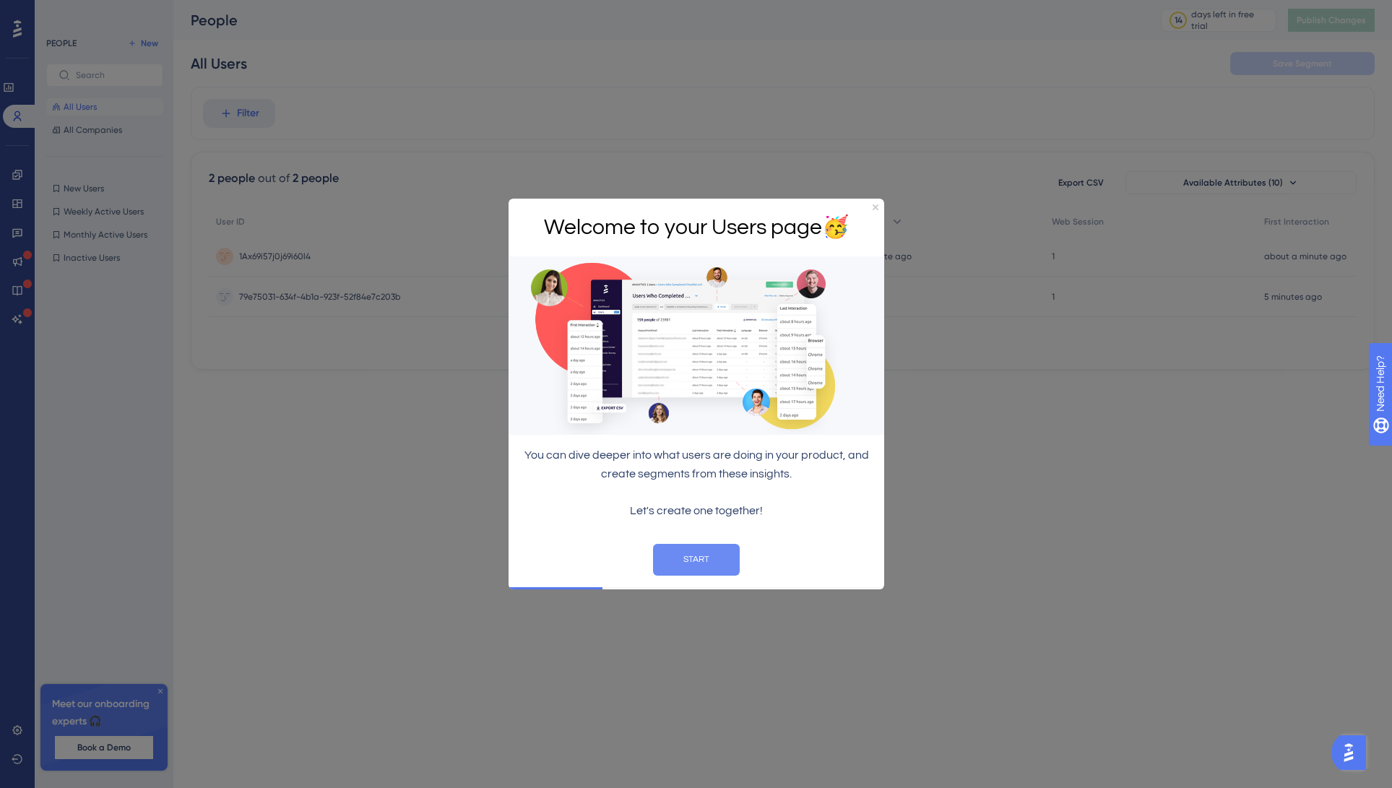
click at [700, 560] on button "START" at bounding box center [695, 559] width 87 height 32
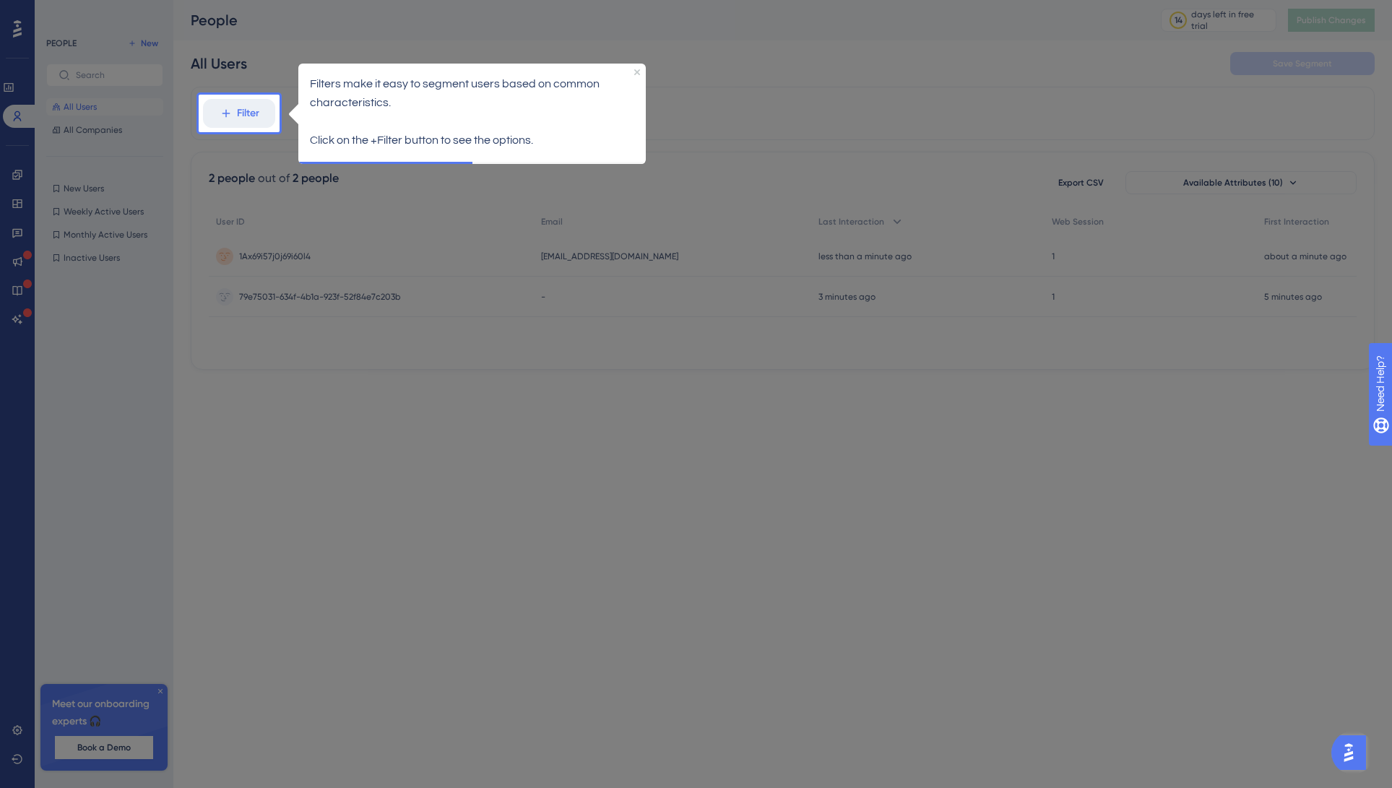
click at [738, 111] on div at bounding box center [836, 394] width 1113 height 788
click at [638, 70] on icon "Close Preview" at bounding box center [637, 72] width 6 height 6
